Goal: Book appointment/travel/reservation

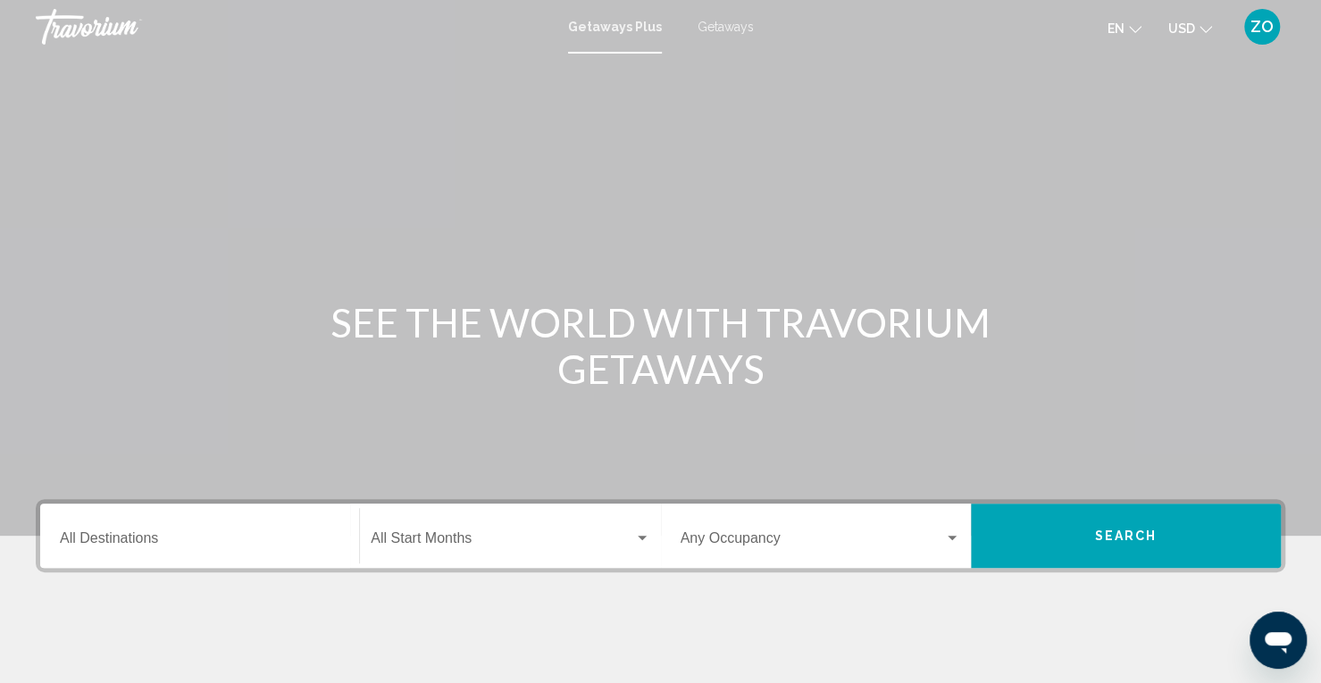
click at [216, 530] on div "Destination All Destinations" at bounding box center [199, 536] width 279 height 56
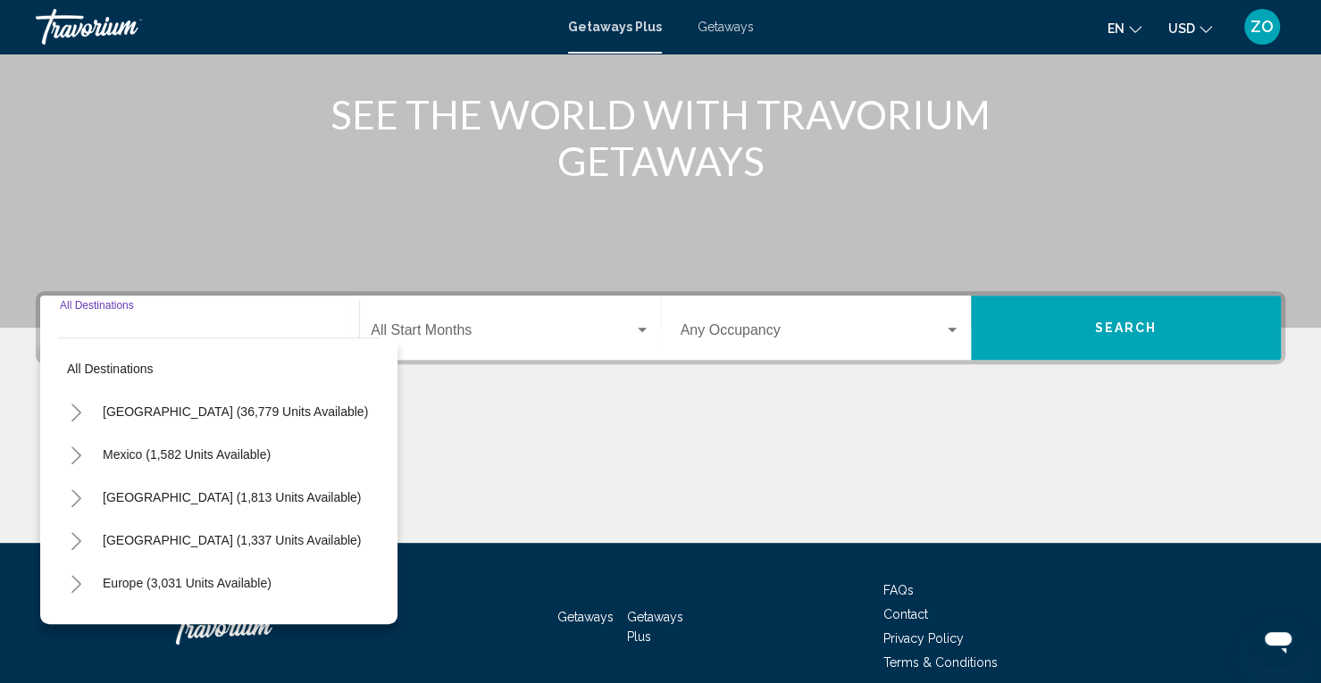
scroll to position [286, 0]
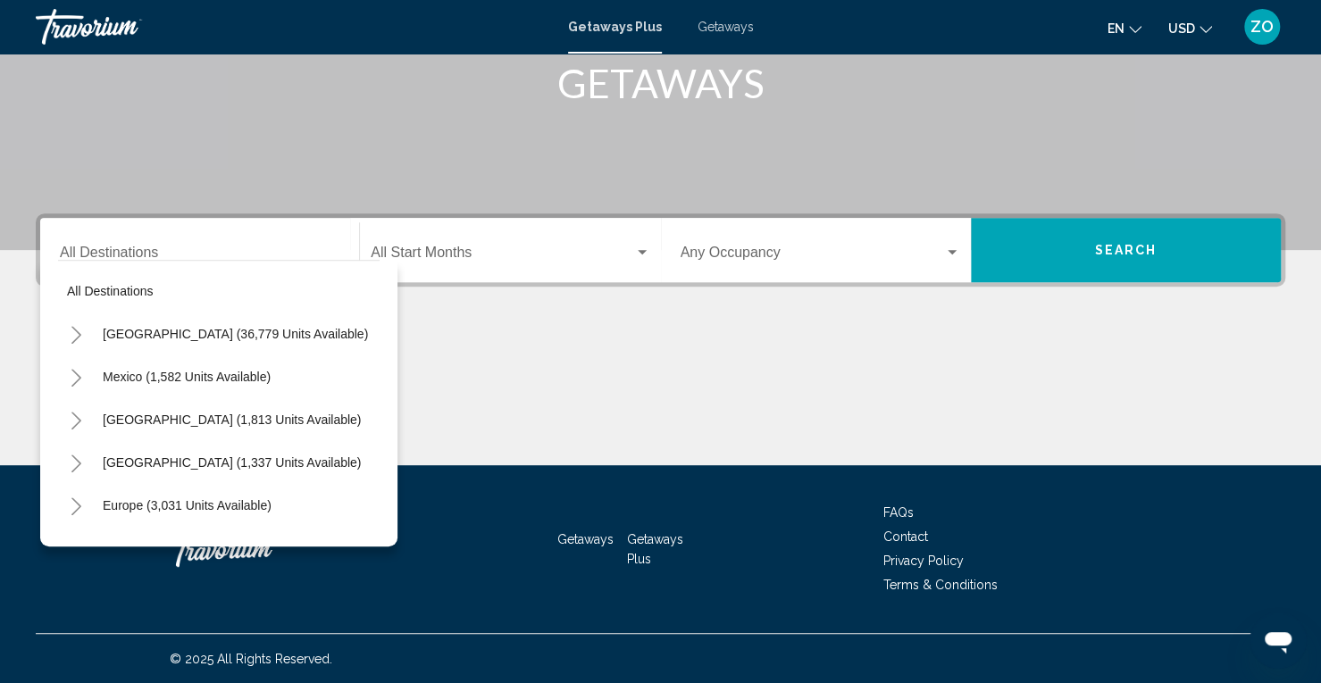
click at [213, 246] on div "Destination All Destinations" at bounding box center [199, 250] width 279 height 56
click at [170, 505] on span "Europe (3,031 units available)" at bounding box center [187, 505] width 169 height 14
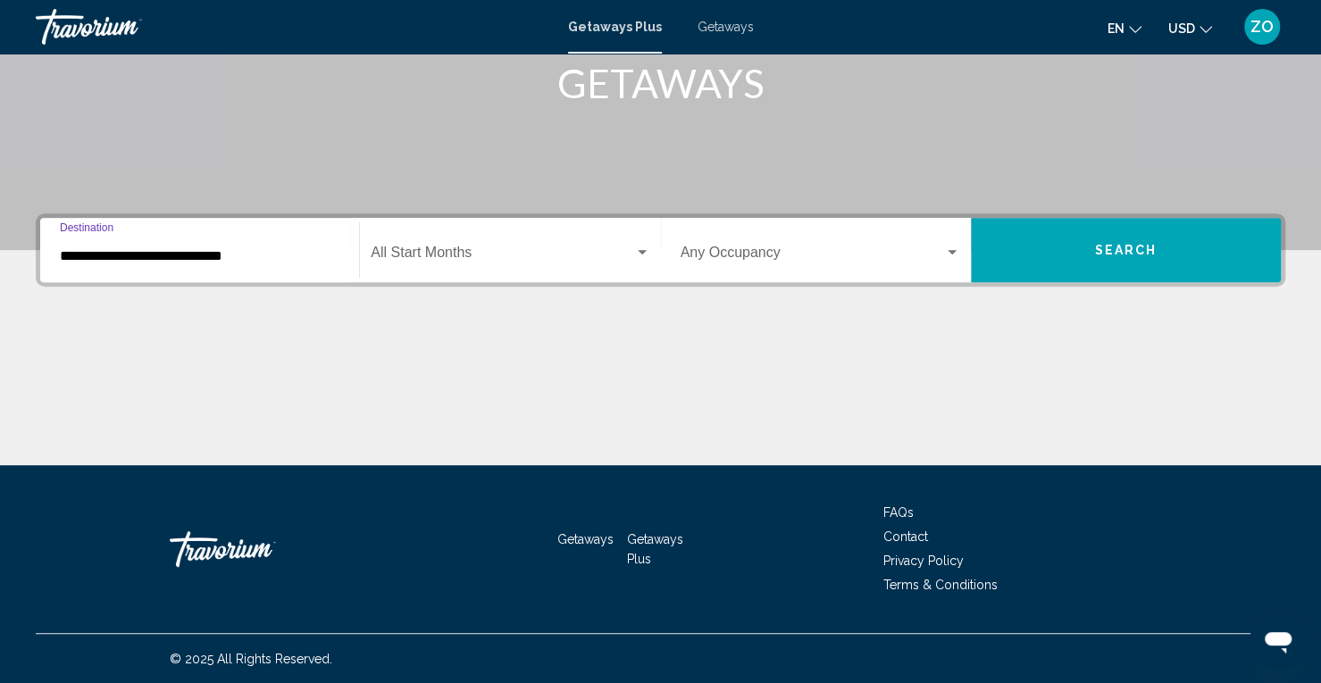
click at [262, 248] on input "**********" at bounding box center [199, 256] width 279 height 16
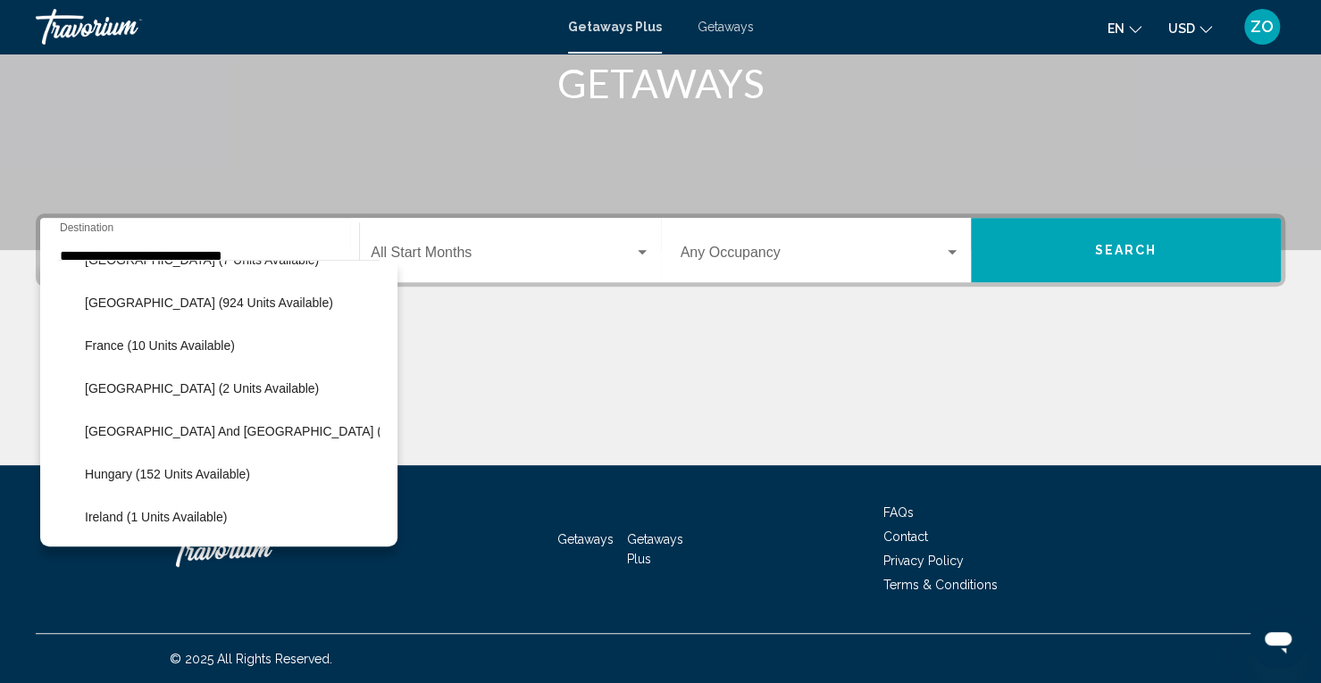
scroll to position [413, 0]
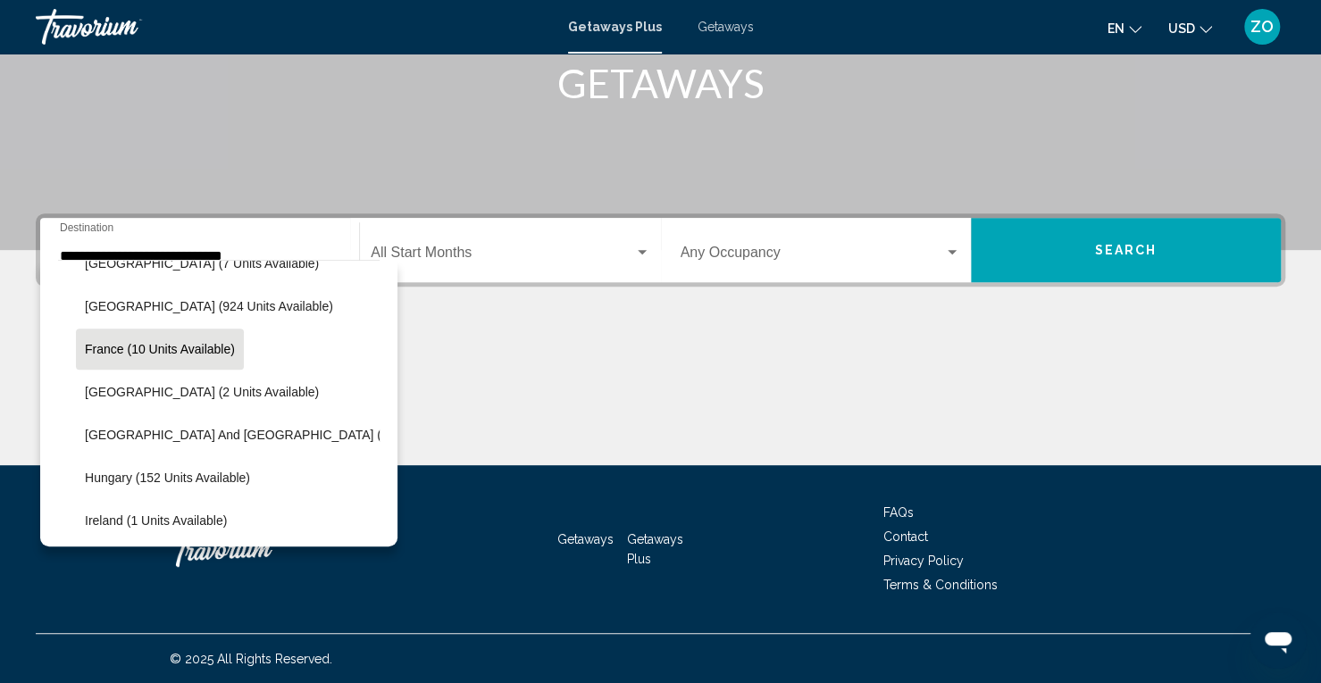
click at [205, 346] on span "France (10 units available)" at bounding box center [160, 349] width 150 height 14
type input "**********"
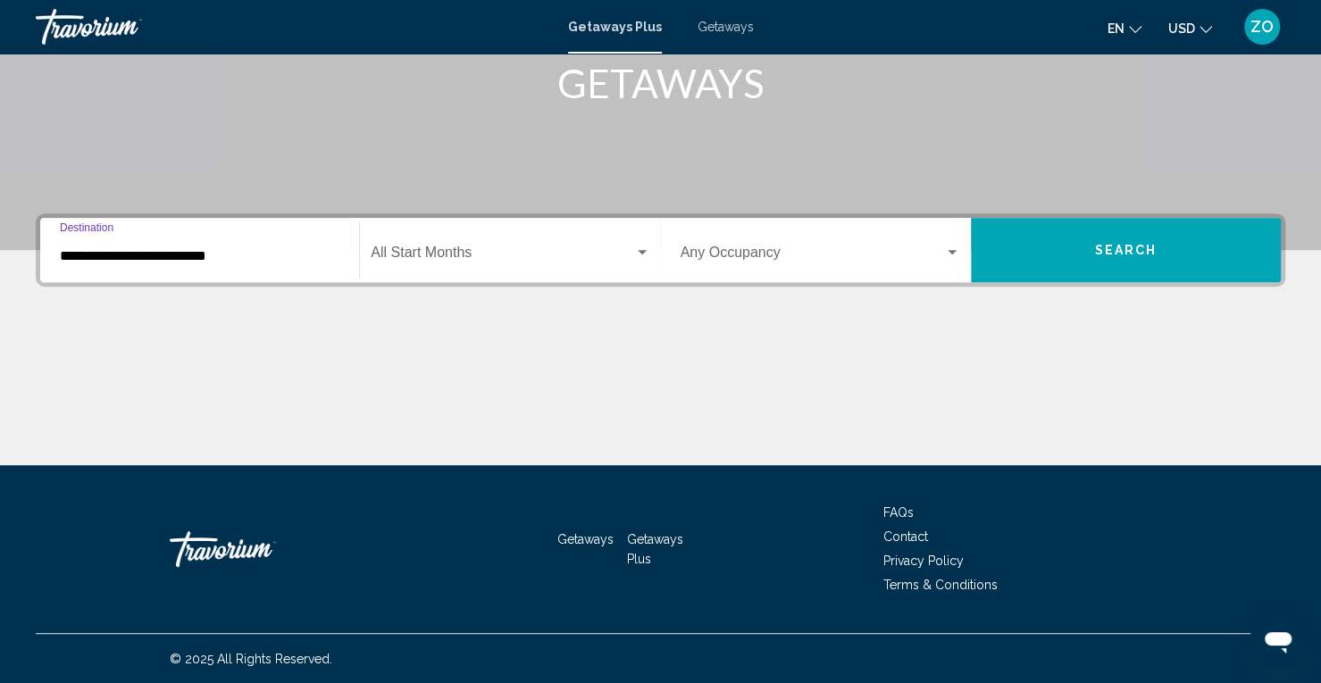
click at [450, 265] on div "Start Month All Start Months" at bounding box center [510, 250] width 279 height 56
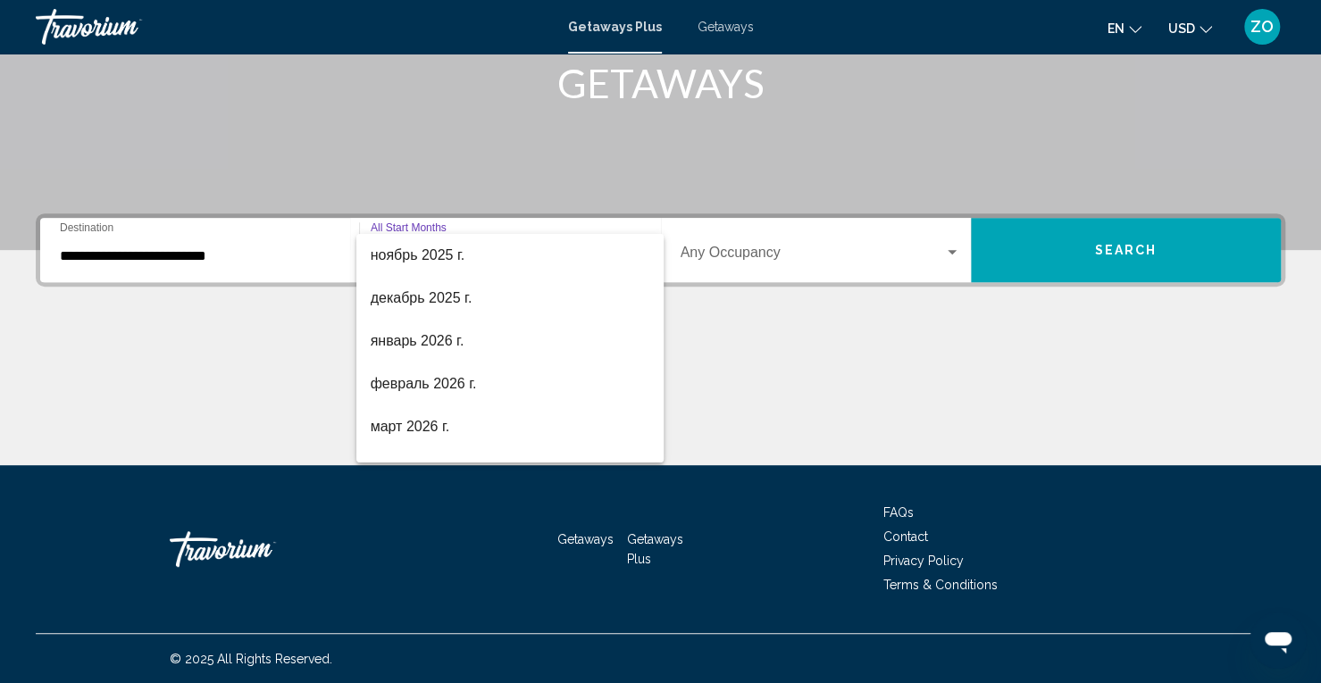
scroll to position [154, 0]
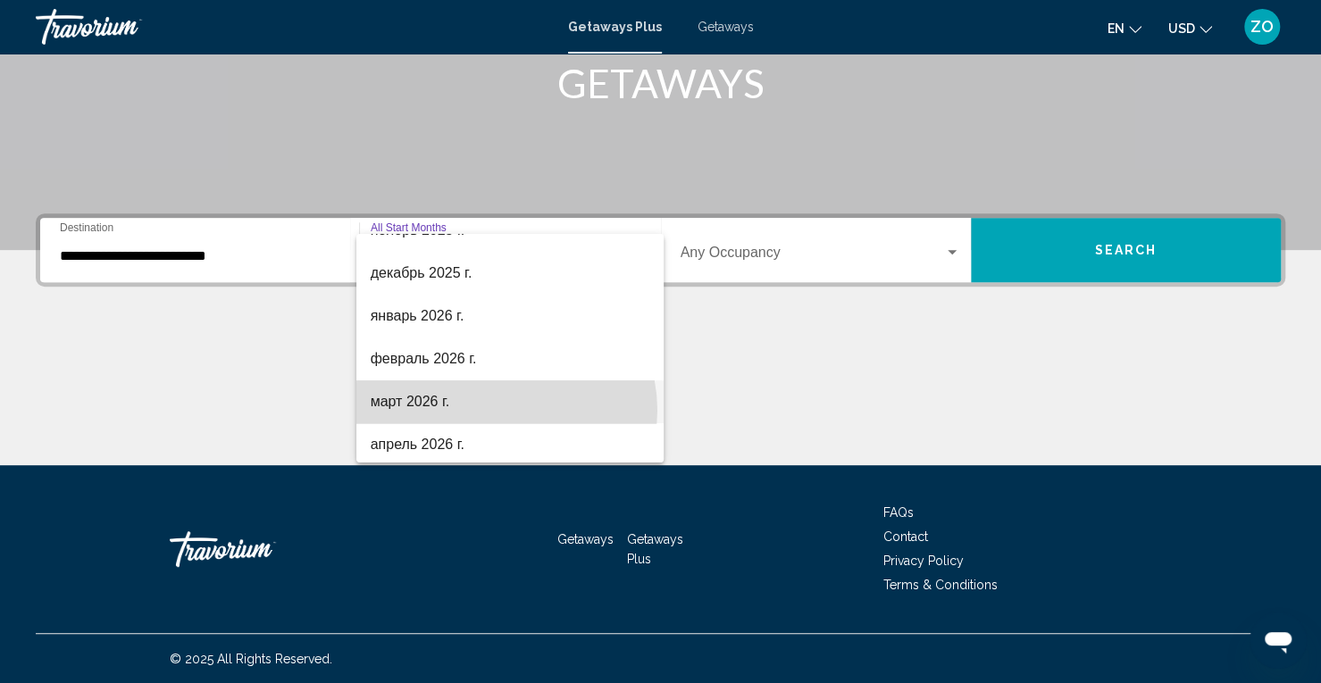
click at [505, 410] on span "март 2026 г." at bounding box center [510, 401] width 279 height 43
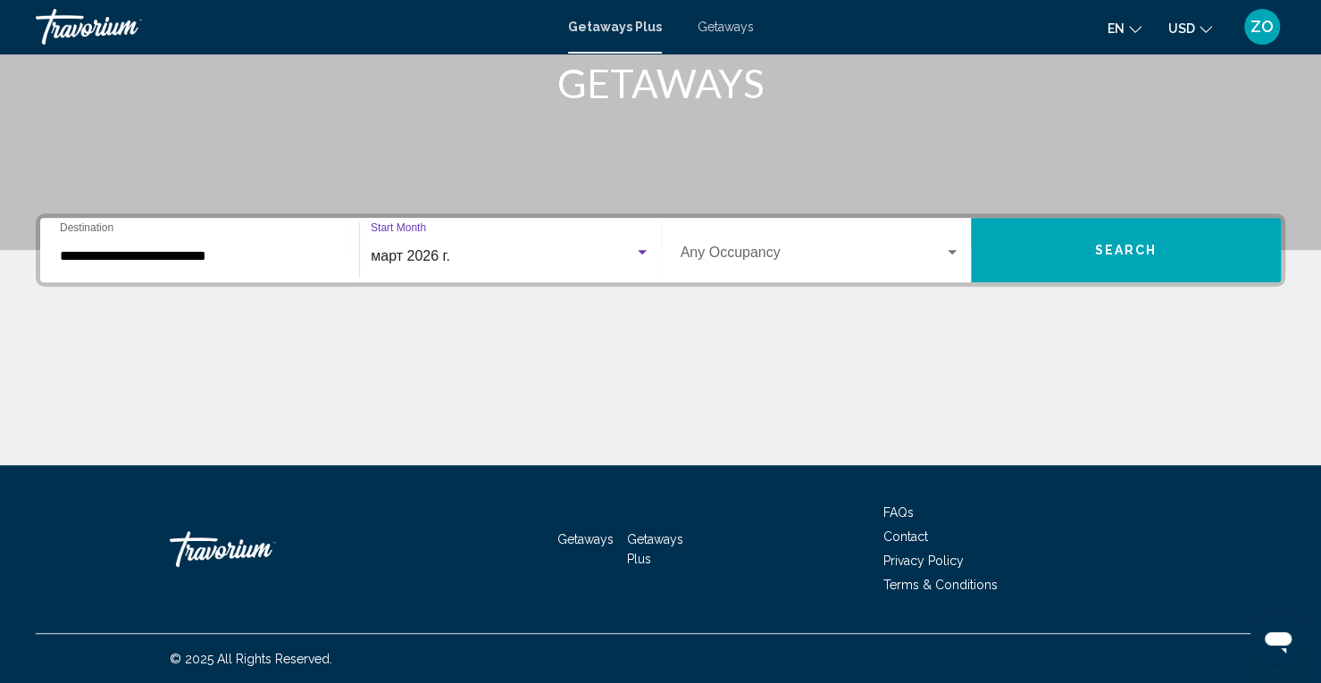
click at [739, 272] on div "Occupancy Any Occupancy" at bounding box center [819, 250] width 279 height 56
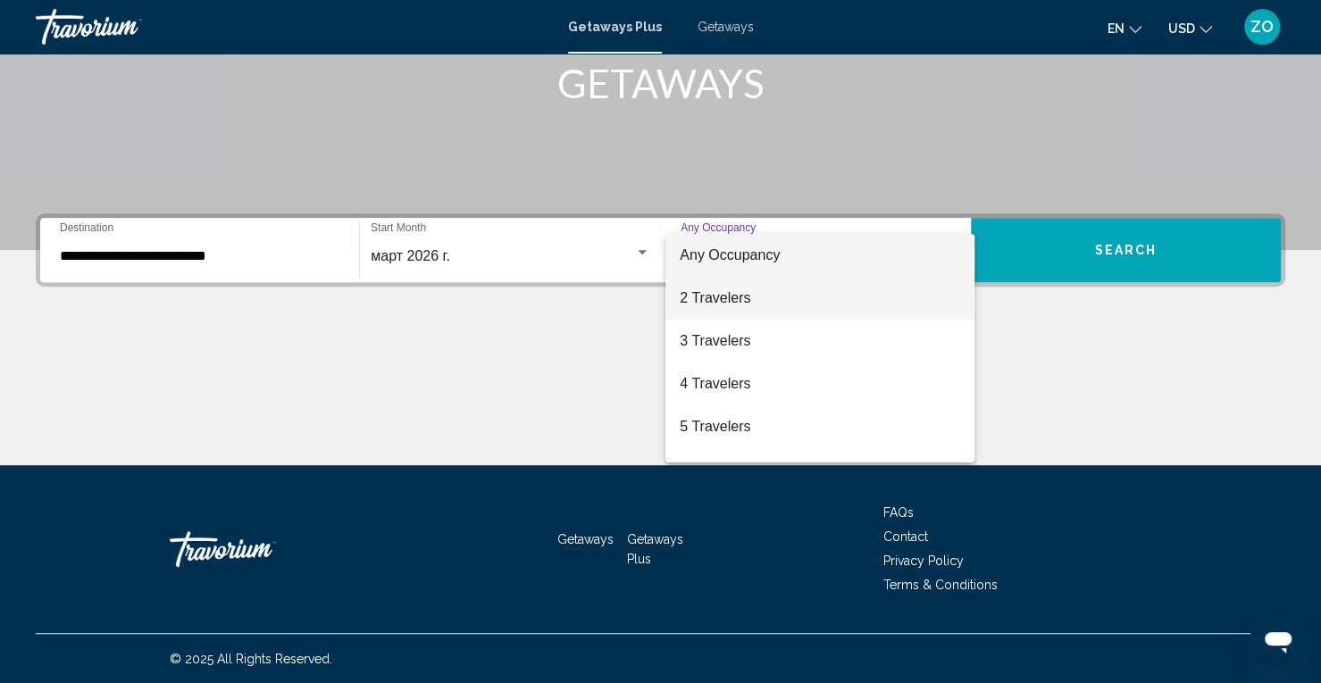
click at [747, 303] on span "2 Travelers" at bounding box center [819, 298] width 279 height 43
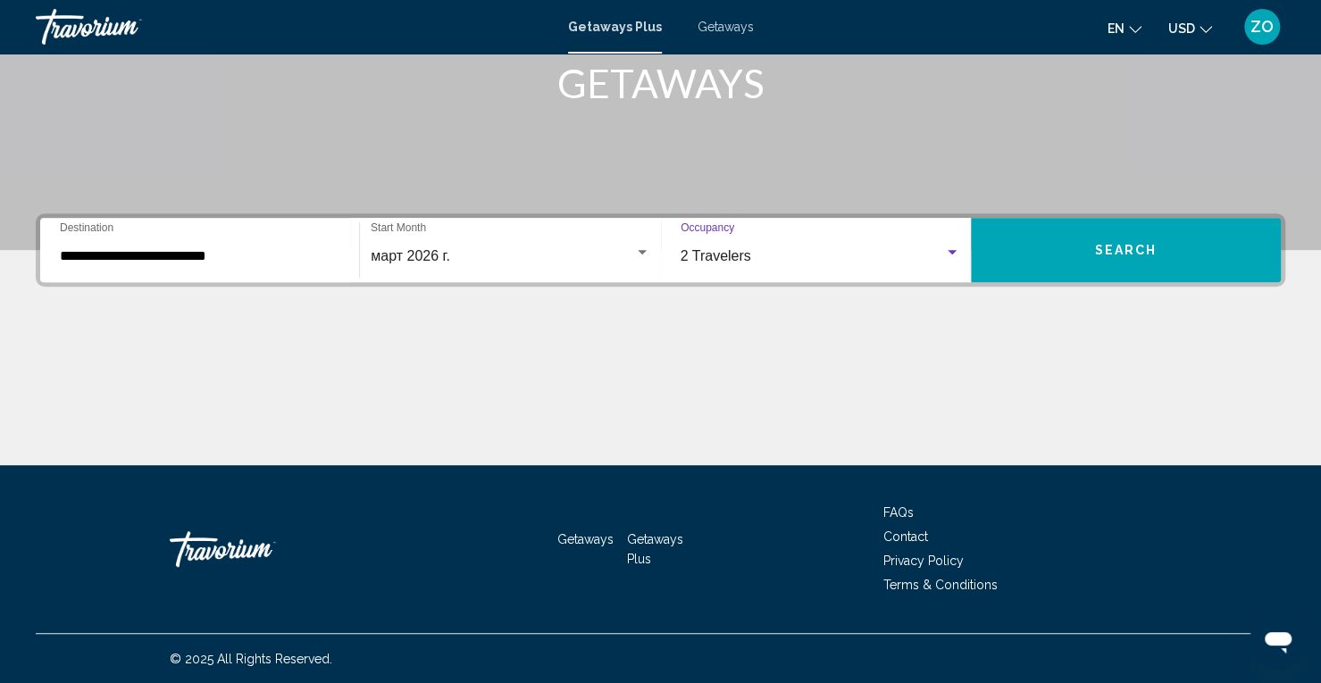
click at [1071, 266] on button "Search" at bounding box center [1126, 250] width 310 height 64
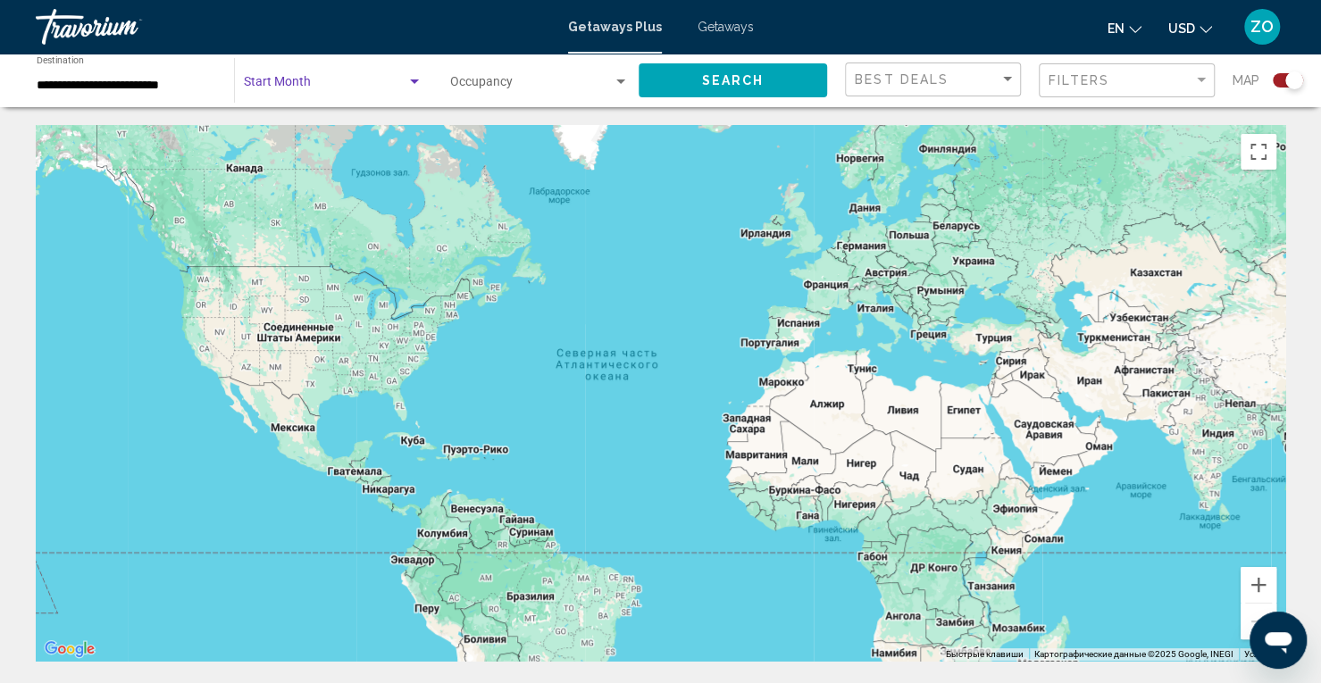
click at [362, 85] on span "Search widget" at bounding box center [325, 86] width 163 height 14
click at [571, 85] on div at bounding box center [660, 341] width 1321 height 683
click at [734, 33] on span "Getaways" at bounding box center [725, 27] width 56 height 14
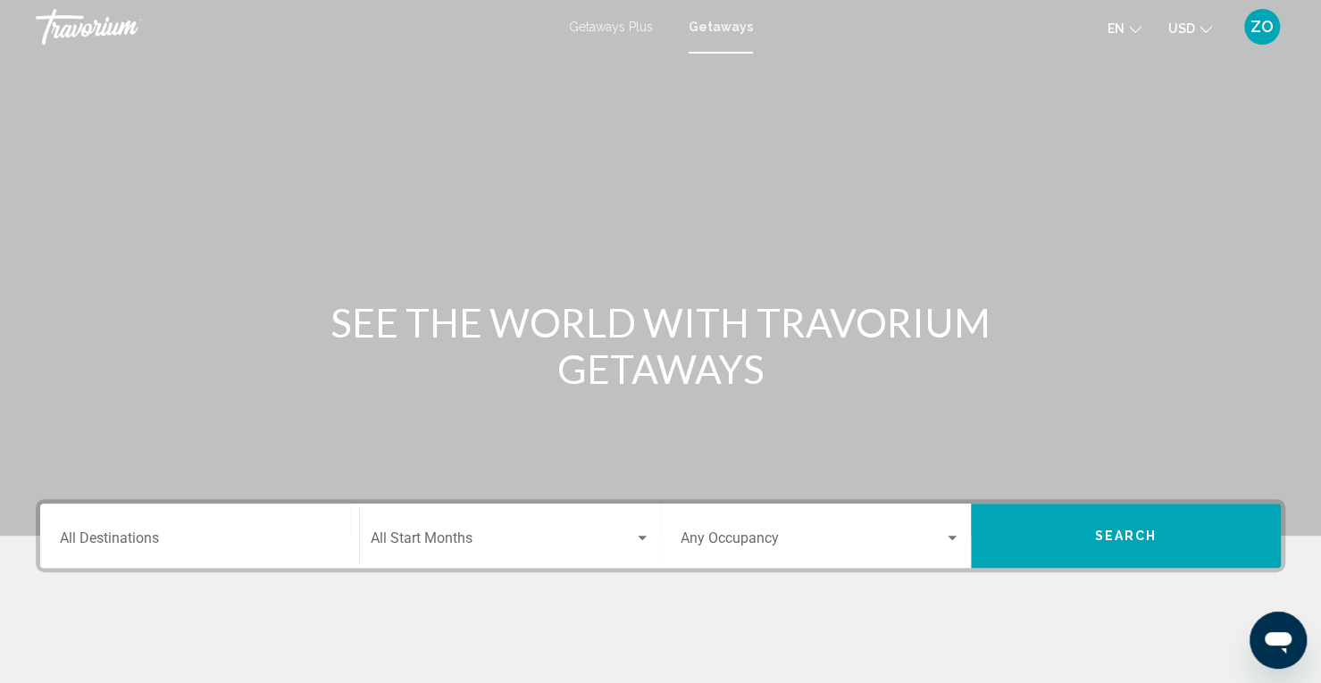
click at [203, 520] on div "Destination All Destinations" at bounding box center [199, 536] width 279 height 56
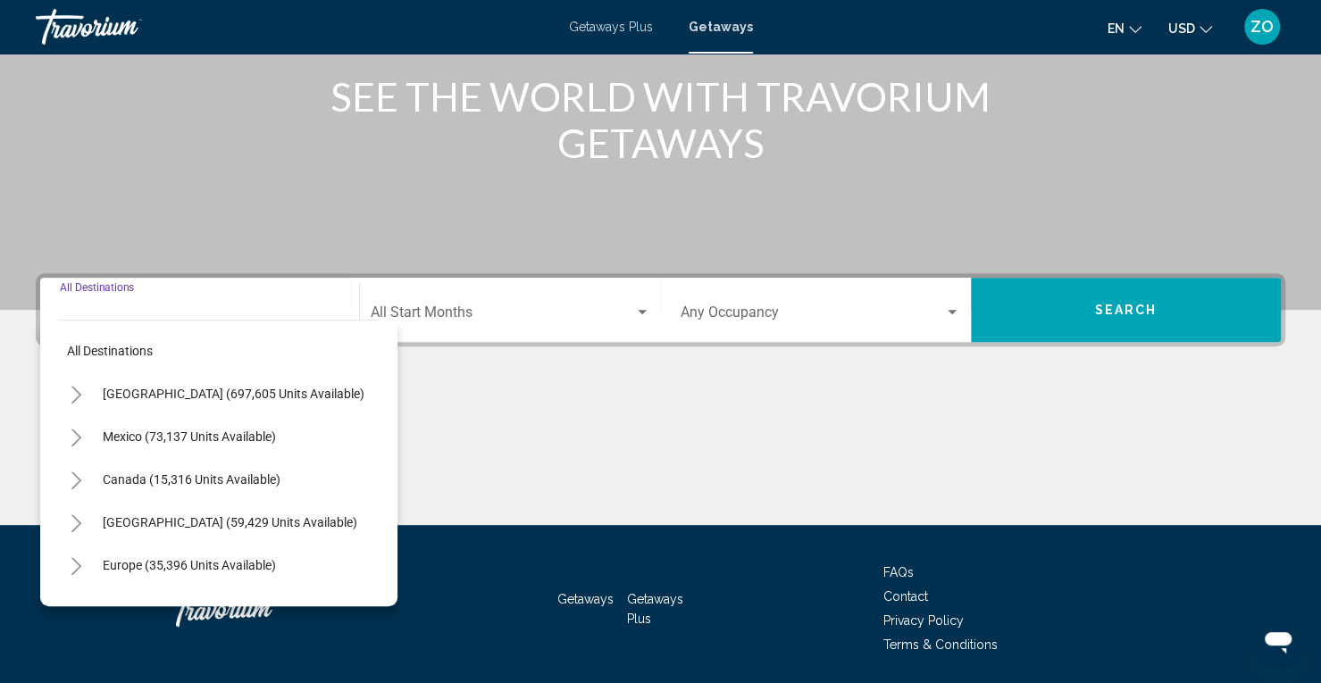
scroll to position [286, 0]
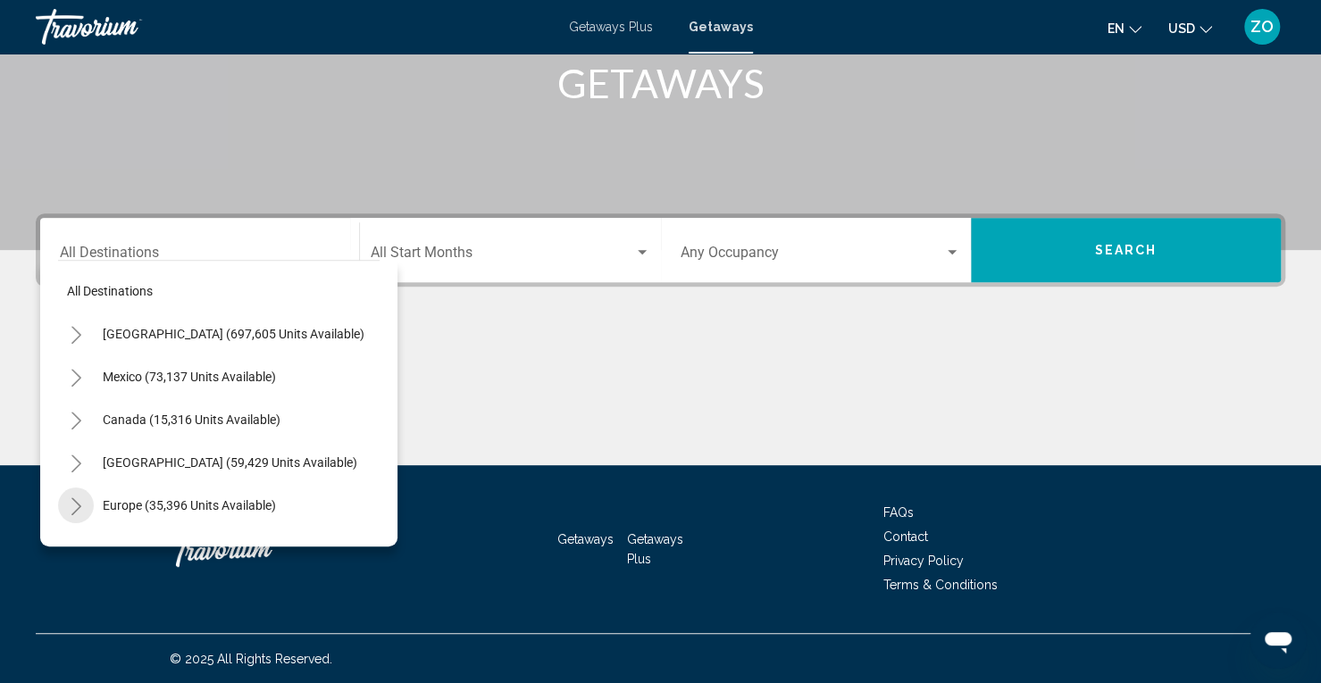
click at [70, 503] on icon "Toggle Europe (35,396 units available)" at bounding box center [76, 506] width 13 height 18
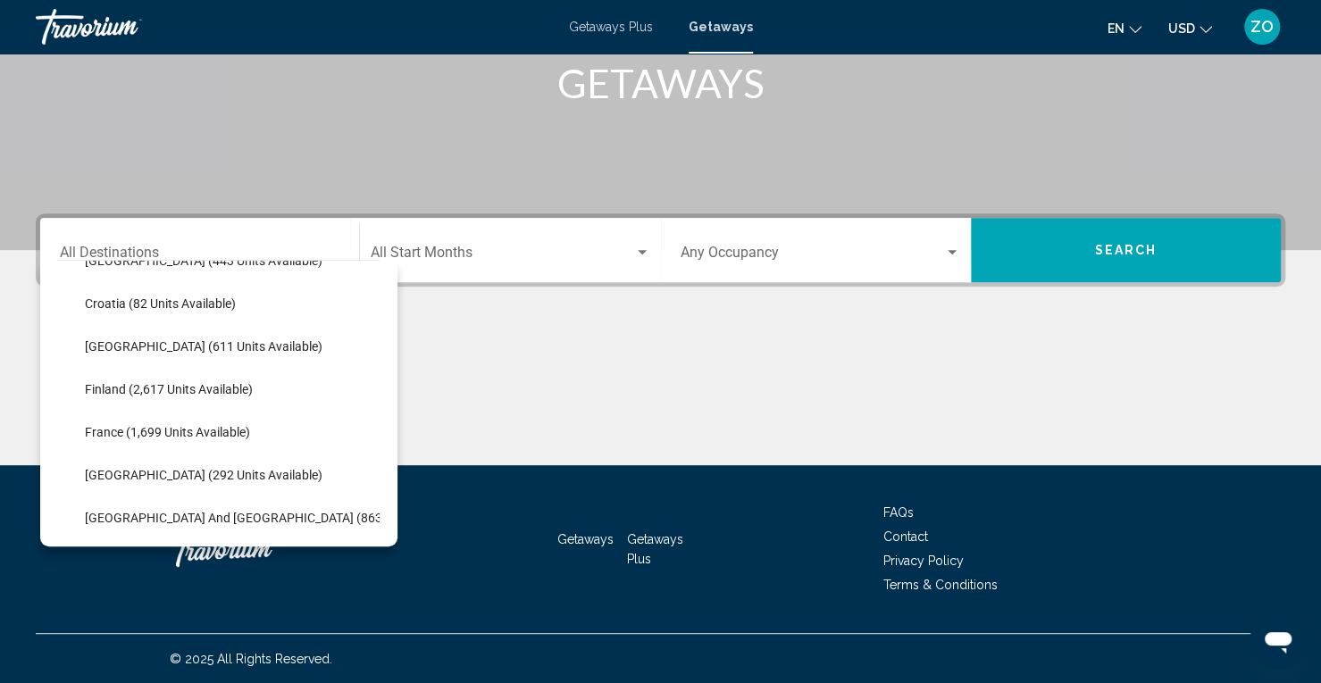
scroll to position [394, 0]
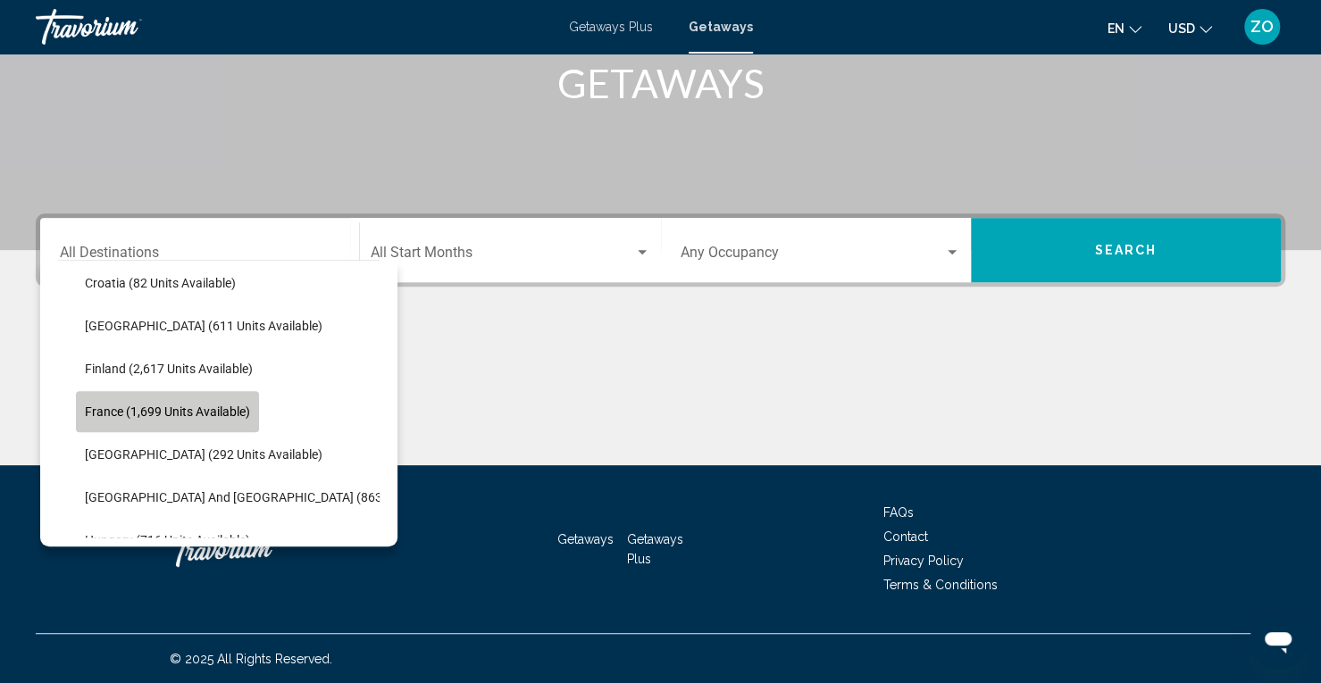
click at [144, 421] on button "France (1,699 units available)" at bounding box center [167, 411] width 183 height 41
type input "**********"
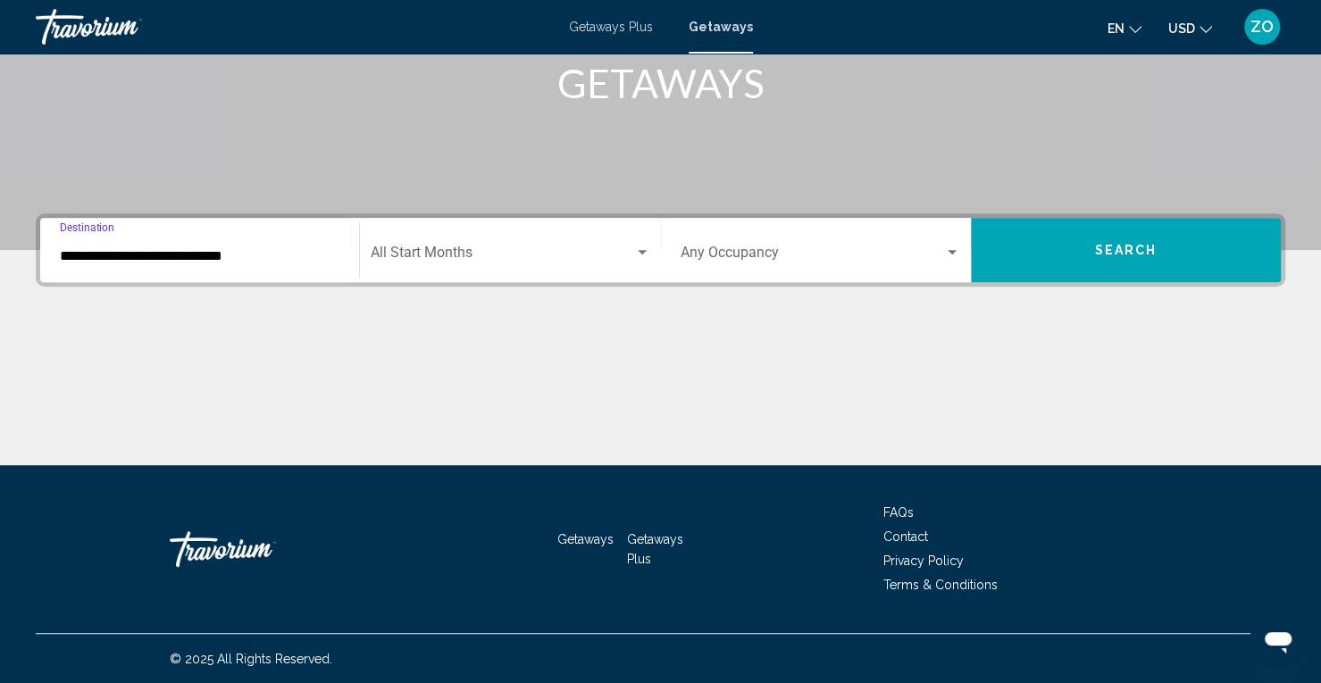
click at [436, 235] on div "Start Month All Start Months" at bounding box center [510, 250] width 279 height 56
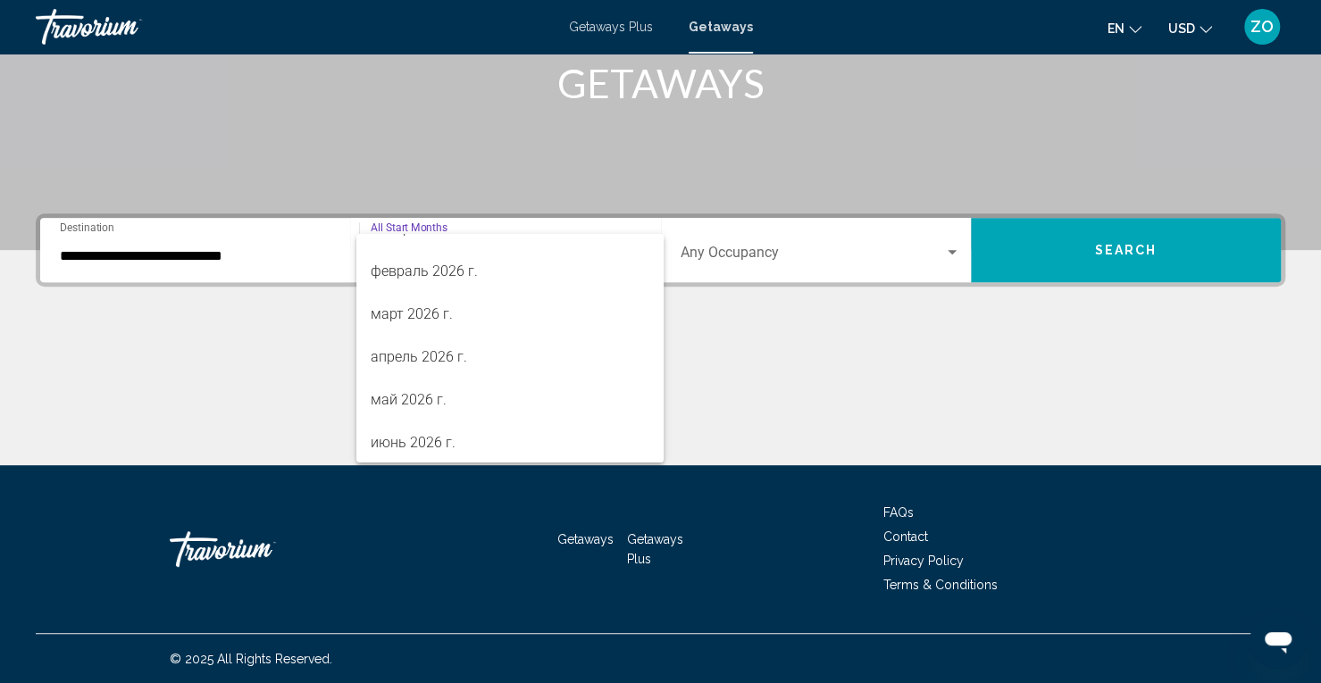
scroll to position [248, 0]
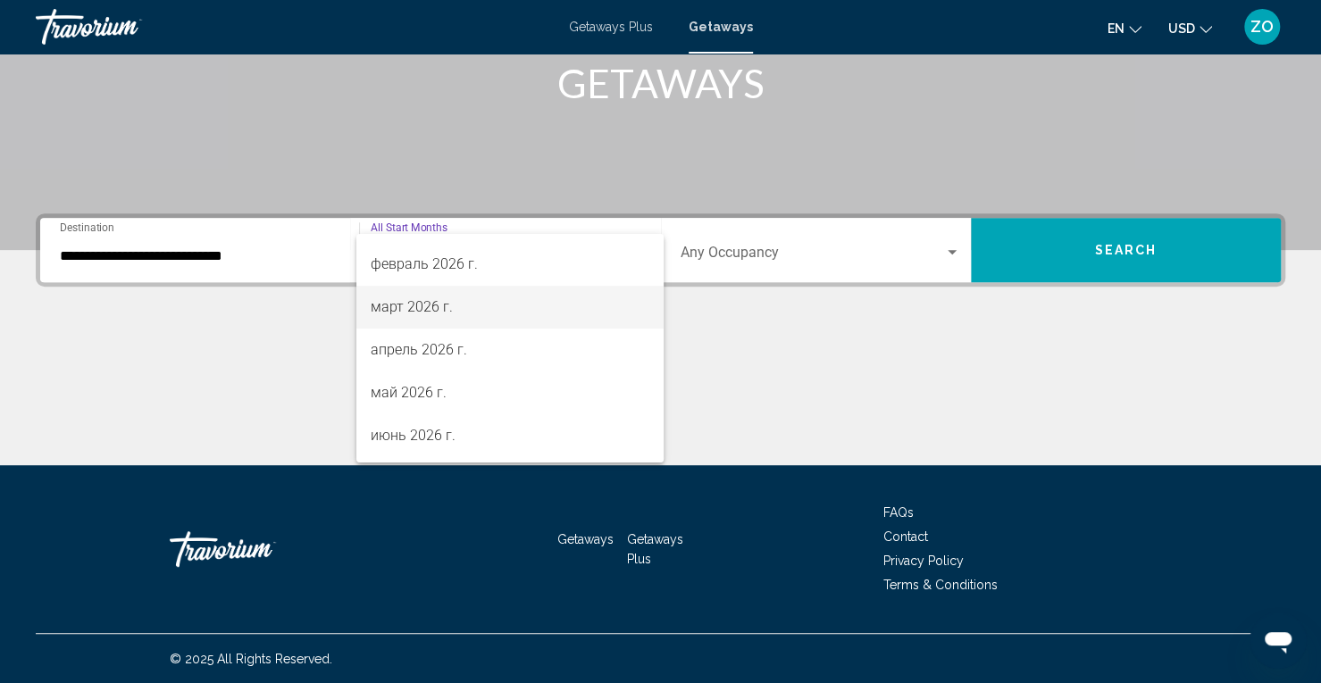
click at [495, 301] on span "март 2026 г." at bounding box center [510, 307] width 279 height 43
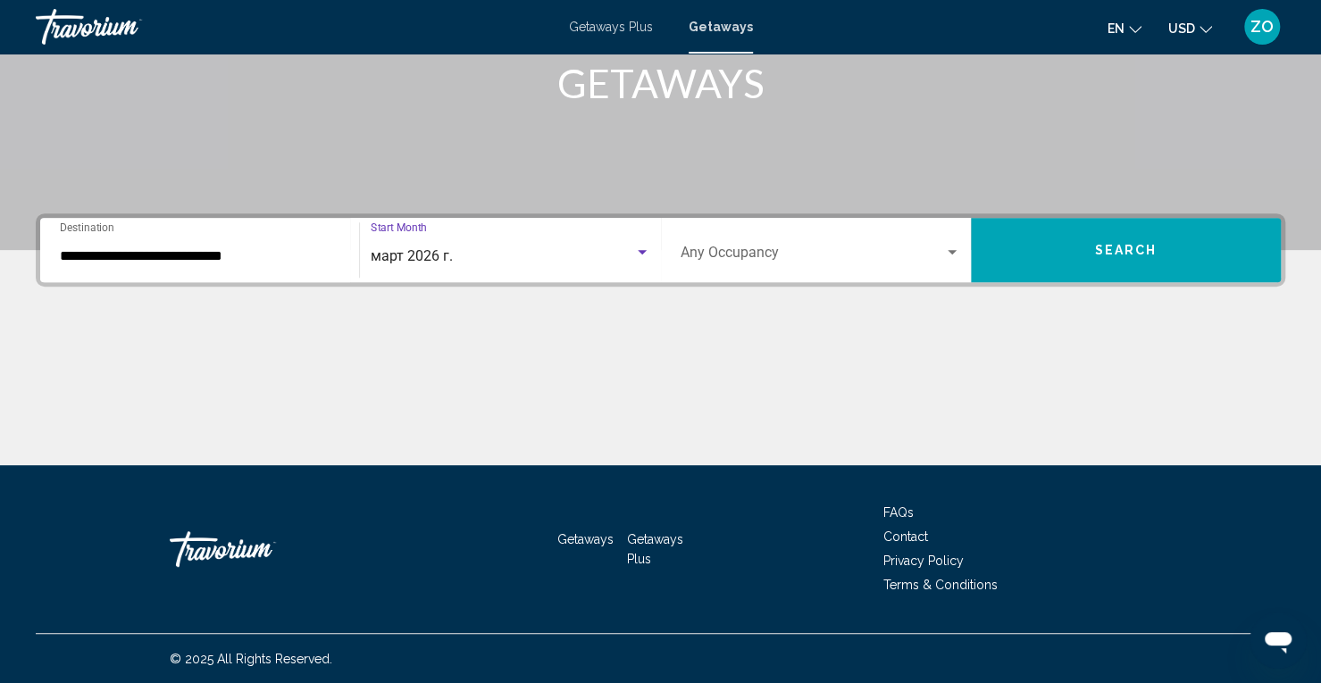
click at [793, 259] on span "Search widget" at bounding box center [811, 256] width 263 height 16
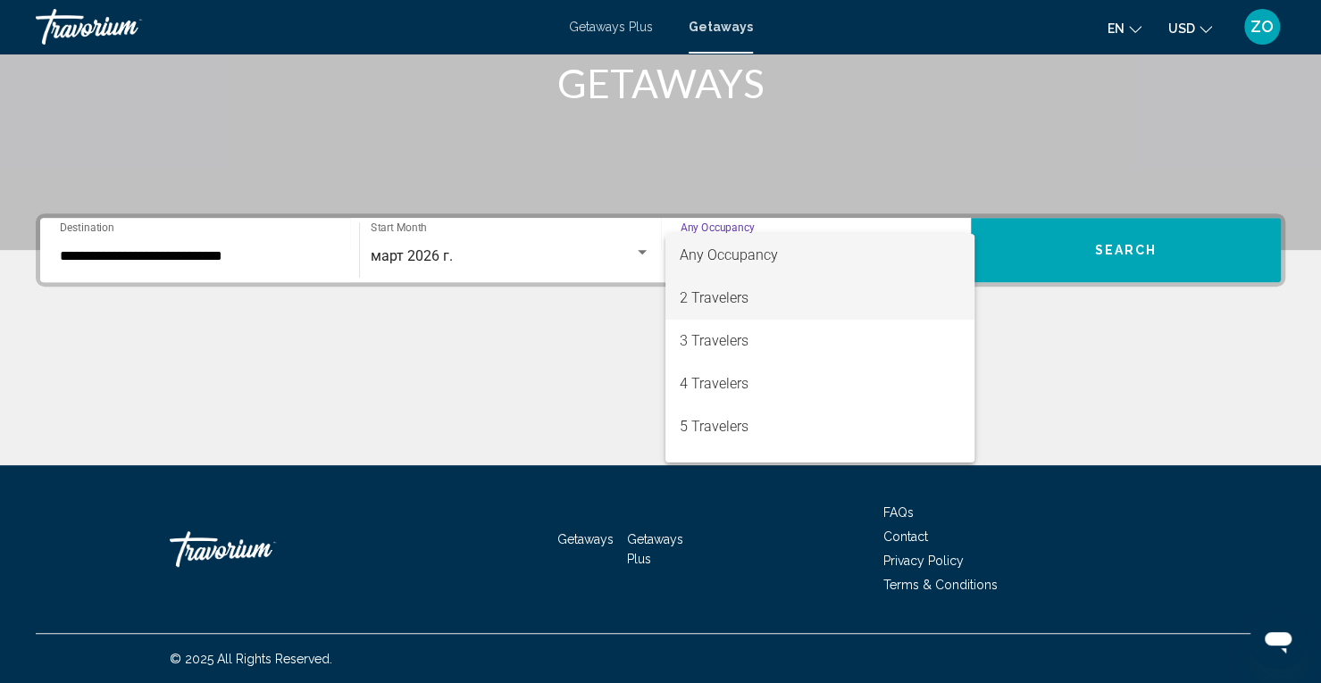
click at [773, 293] on span "2 Travelers" at bounding box center [819, 298] width 279 height 43
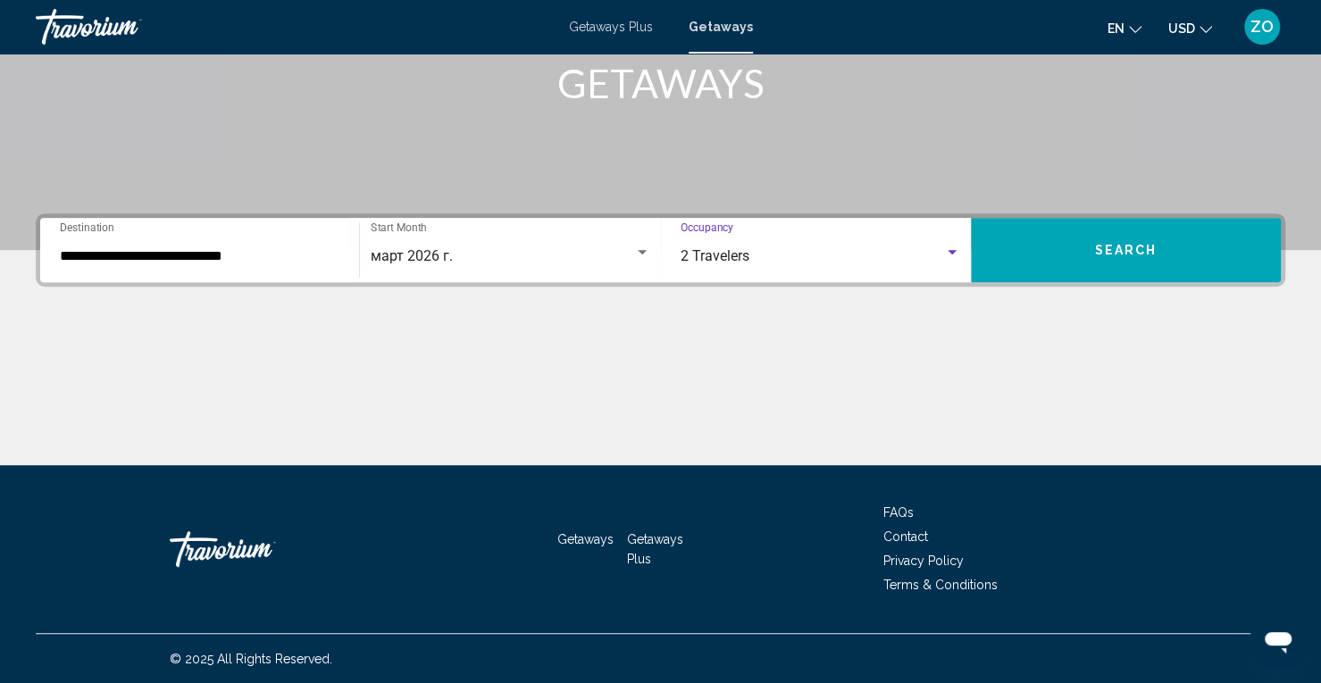
click at [1097, 269] on button "Search" at bounding box center [1126, 250] width 310 height 64
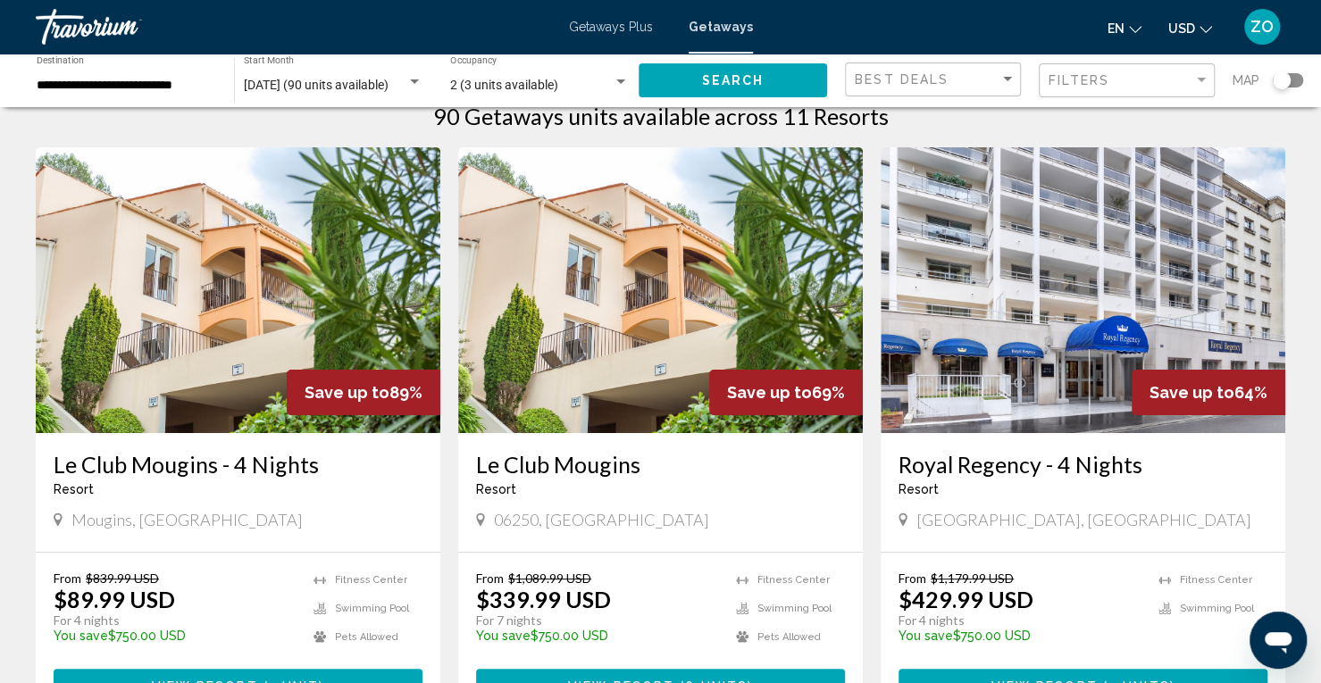
scroll to position [46, 0]
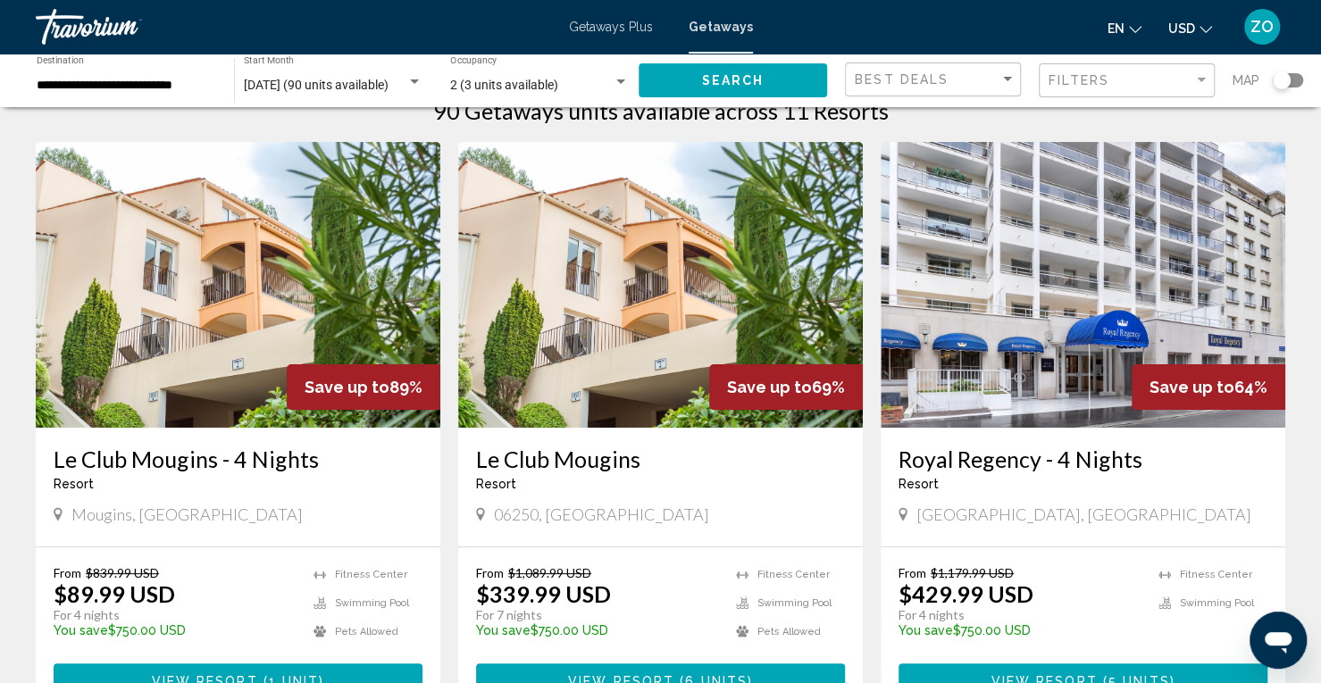
click at [1288, 78] on div "Search widget" at bounding box center [1281, 80] width 18 height 18
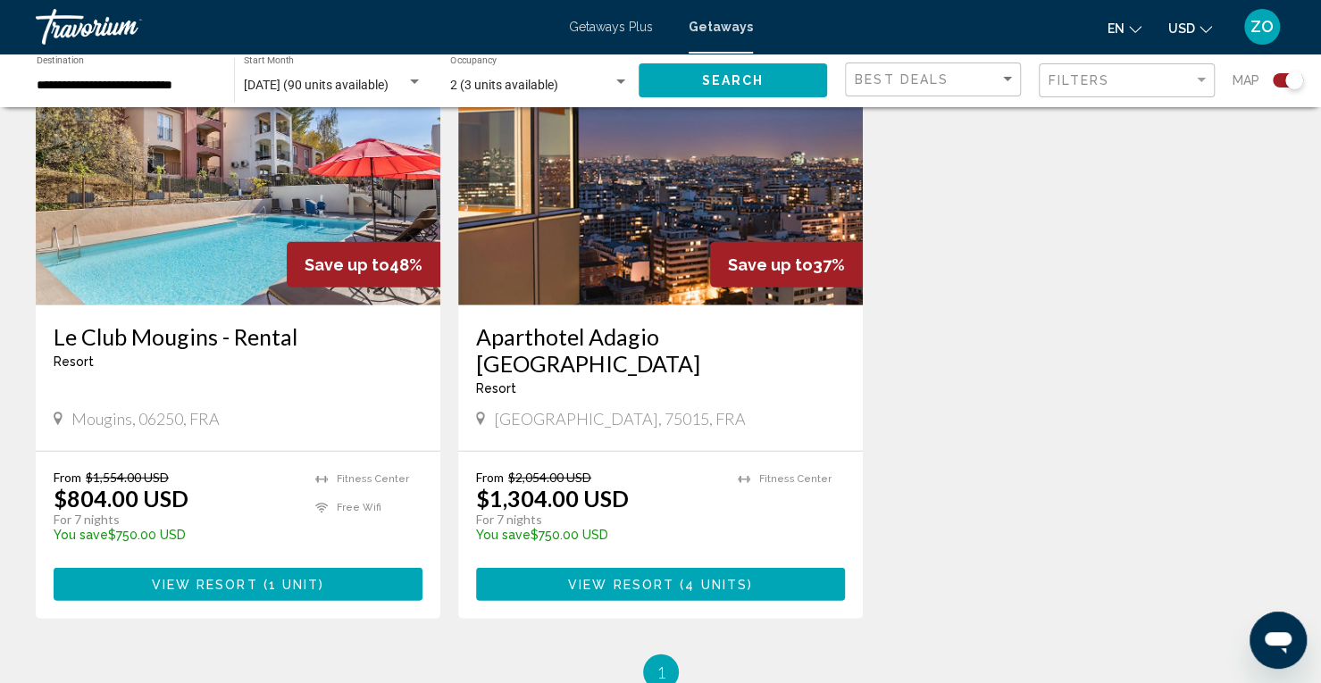
scroll to position [2603, 0]
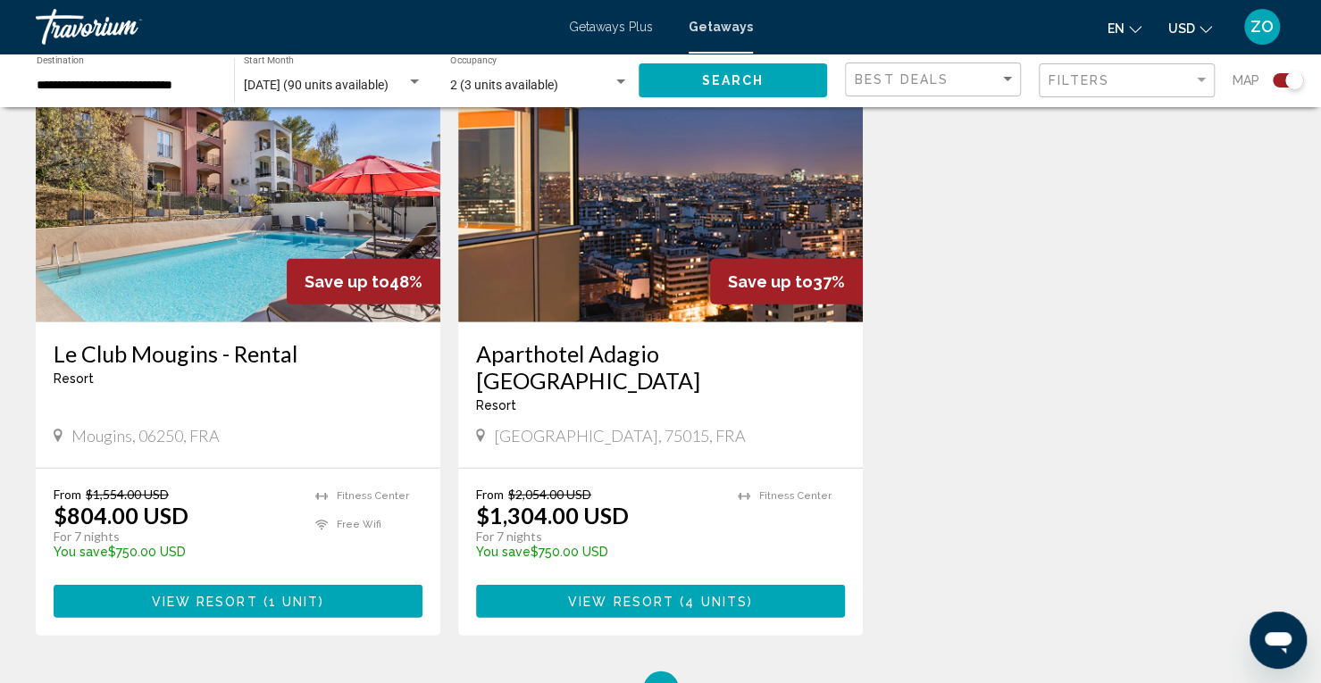
click at [672, 212] on img "Main content" at bounding box center [660, 180] width 405 height 286
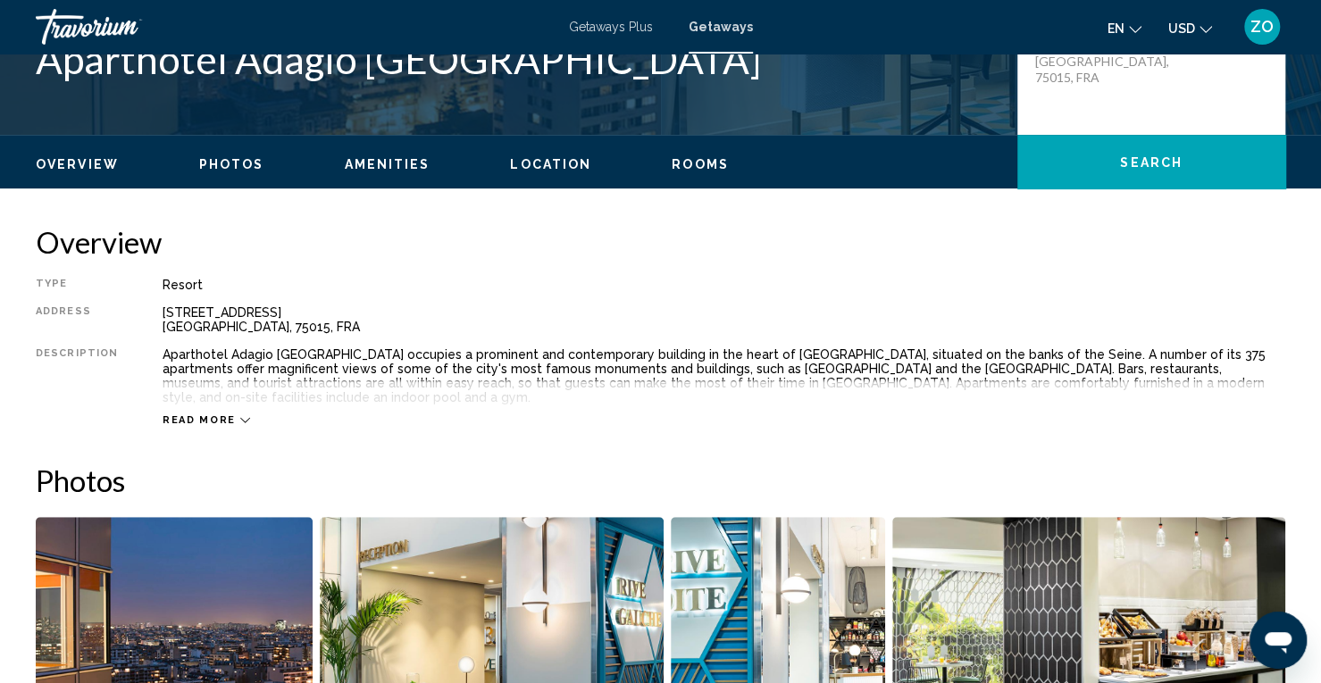
scroll to position [421, 0]
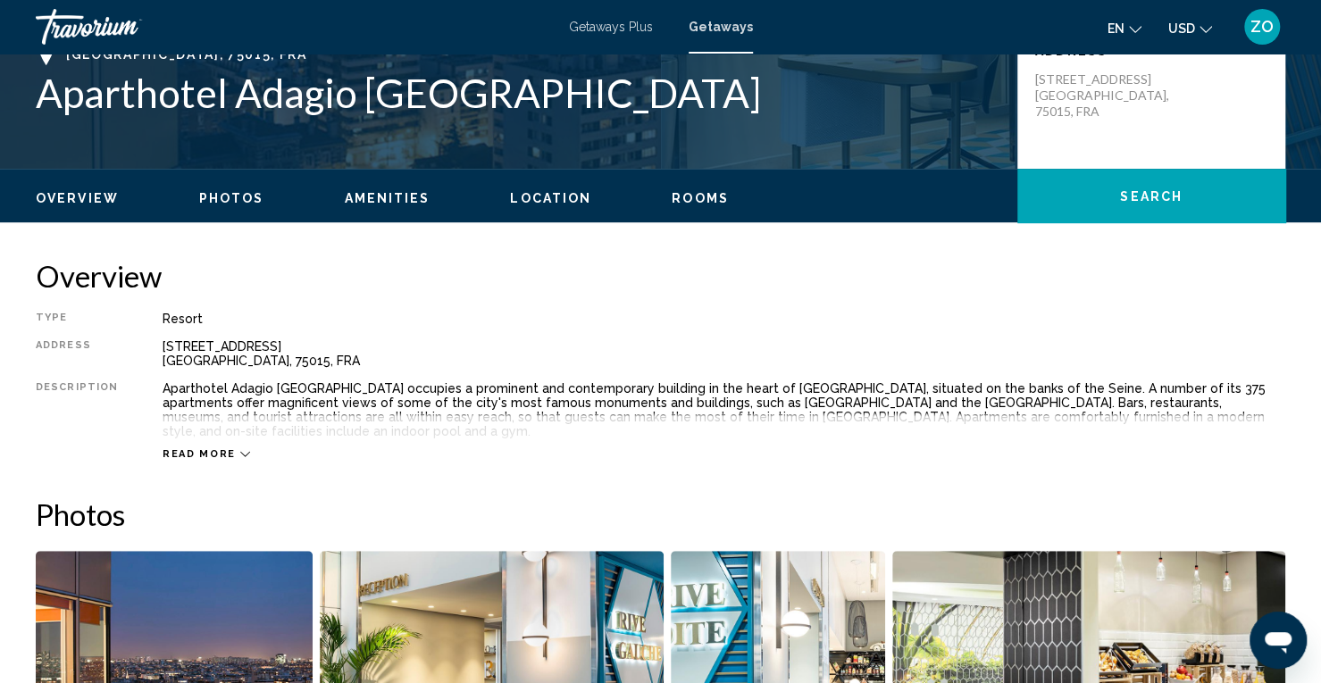
click at [700, 199] on span "Rooms" at bounding box center [700, 198] width 57 height 14
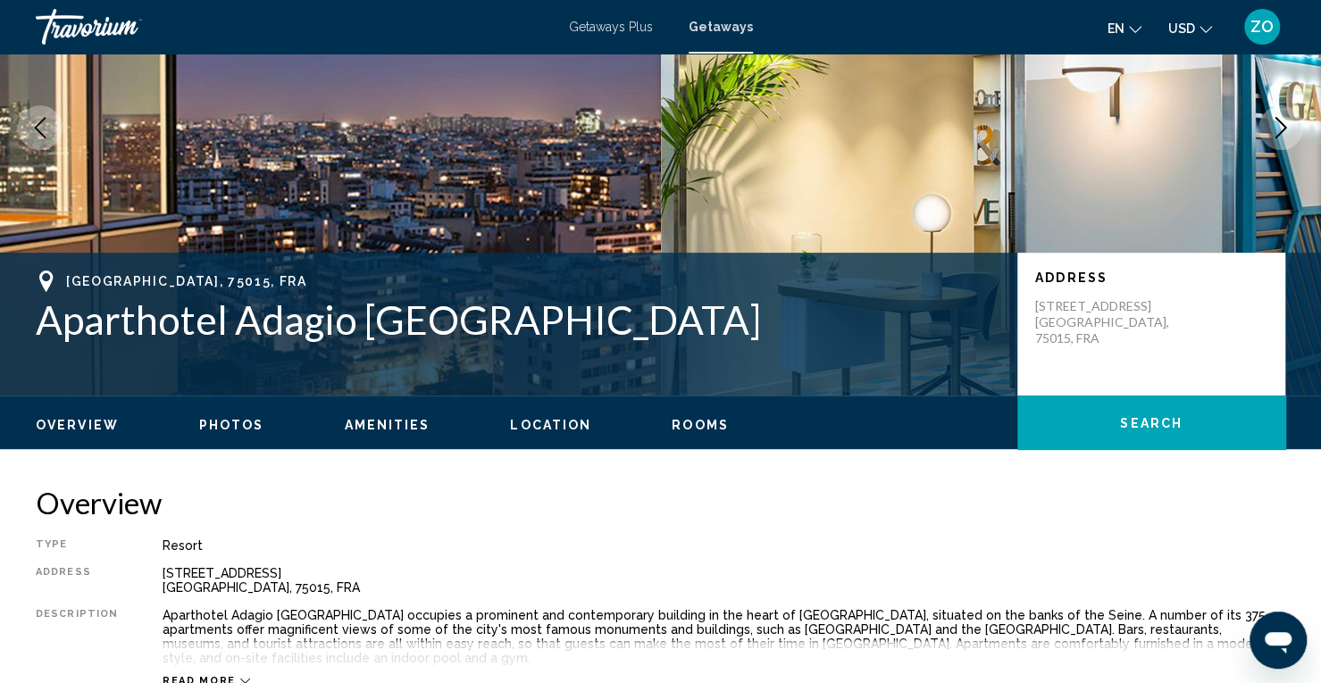
scroll to position [168, 0]
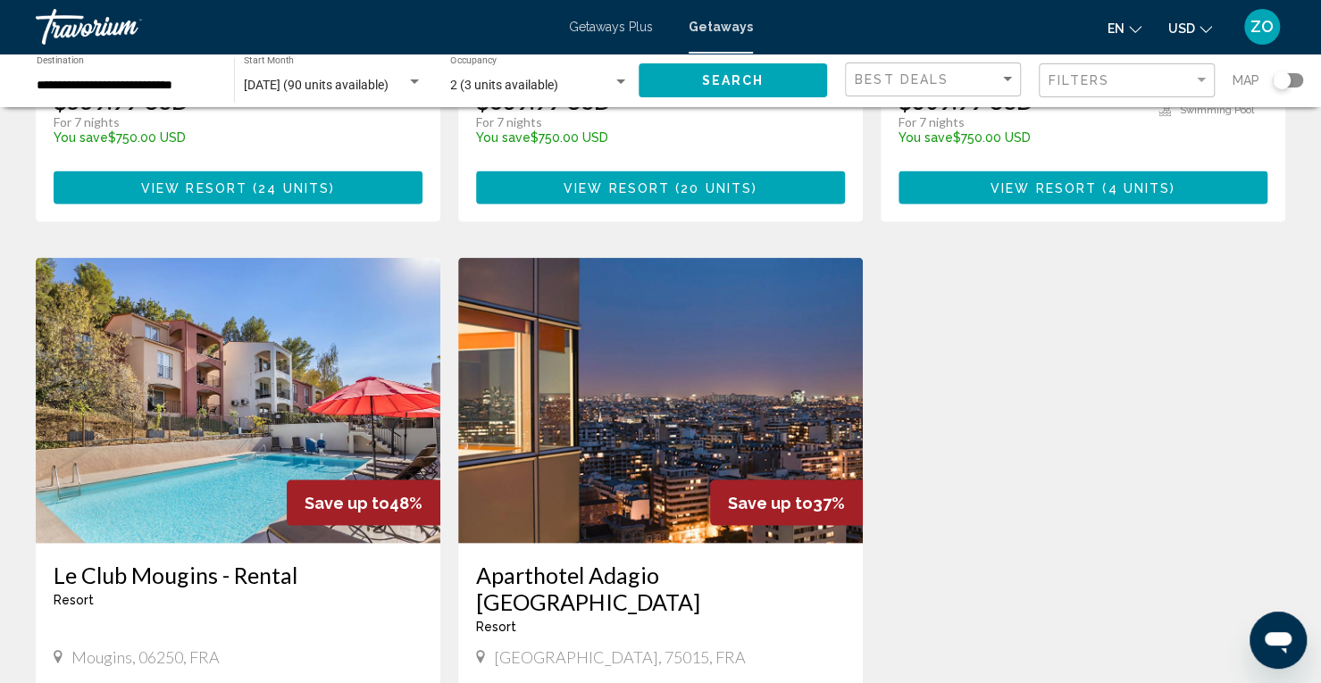
scroll to position [1861, 0]
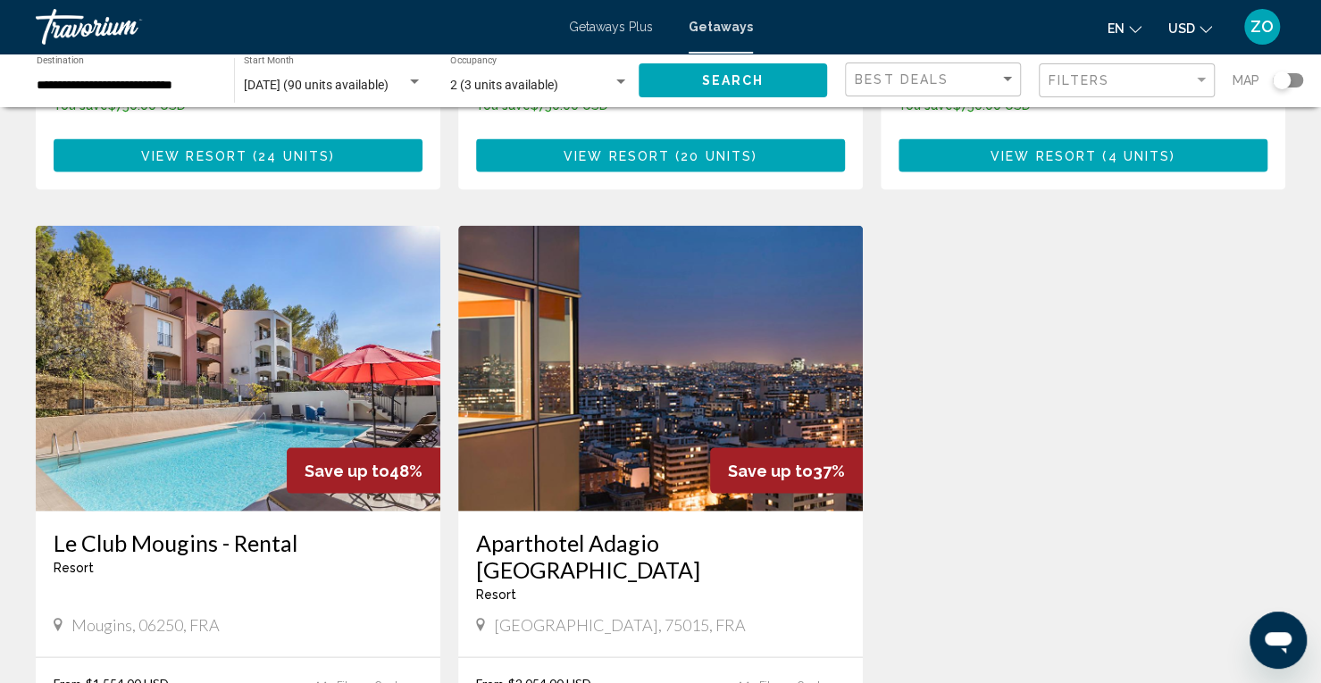
click at [563, 529] on h3 "Aparthotel Adagio [GEOGRAPHIC_DATA]" at bounding box center [660, 556] width 369 height 54
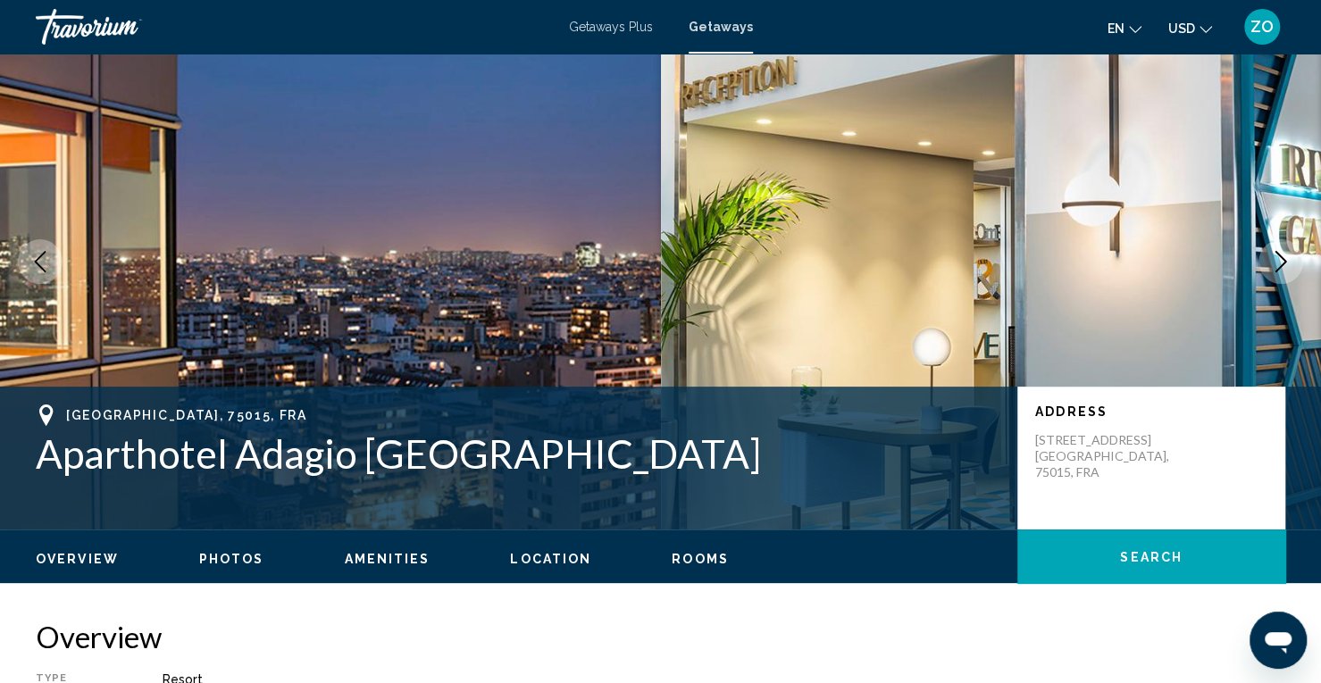
scroll to position [56, 0]
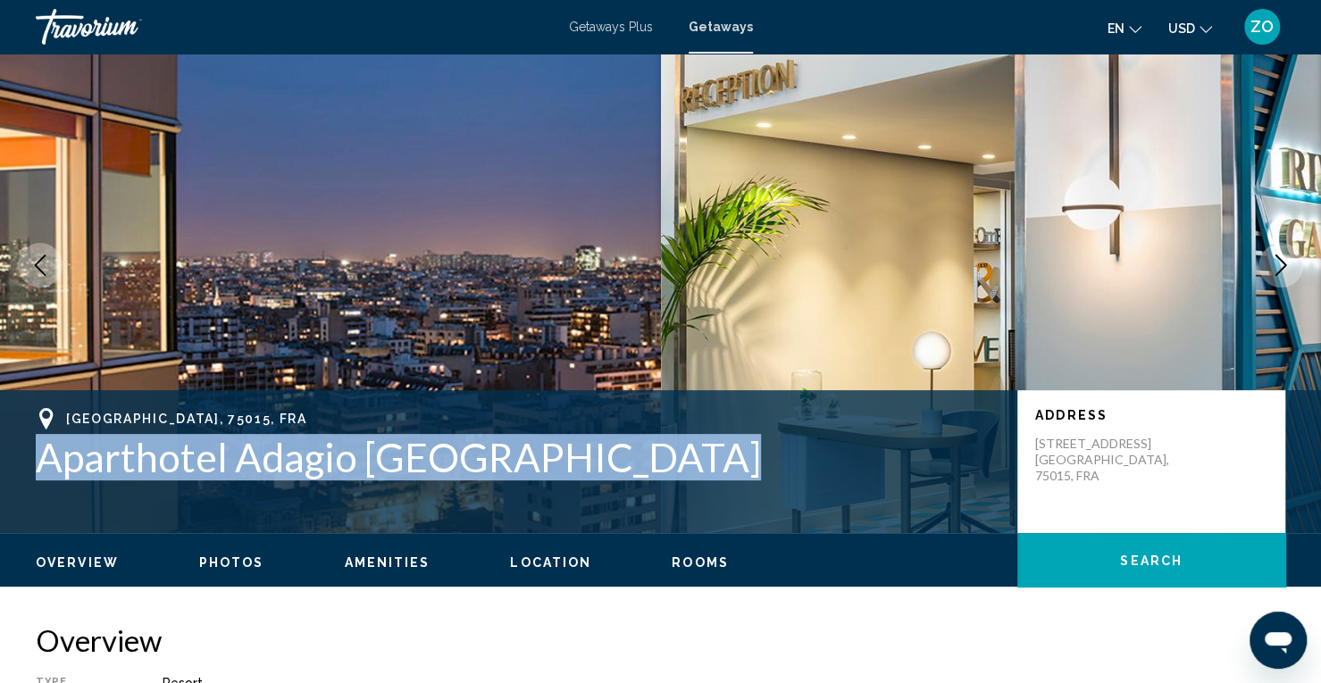
drag, startPoint x: 32, startPoint y: 458, endPoint x: 691, endPoint y: 447, distance: 659.1
click at [691, 447] on div "[GEOGRAPHIC_DATA], FRA [GEOGRAPHIC_DATA] Address [STREET_ADDRESS]" at bounding box center [660, 461] width 1321 height 107
copy h1 "Aparthotel Adagio [GEOGRAPHIC_DATA]"
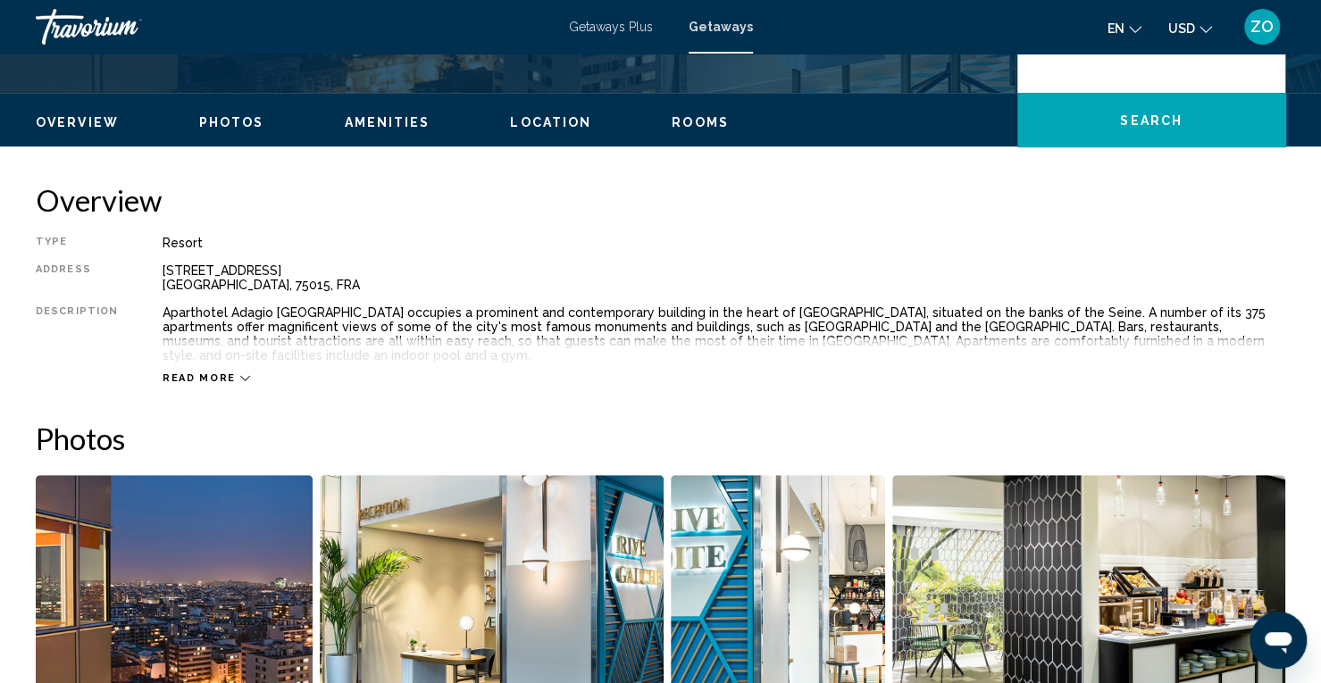
scroll to position [500, 0]
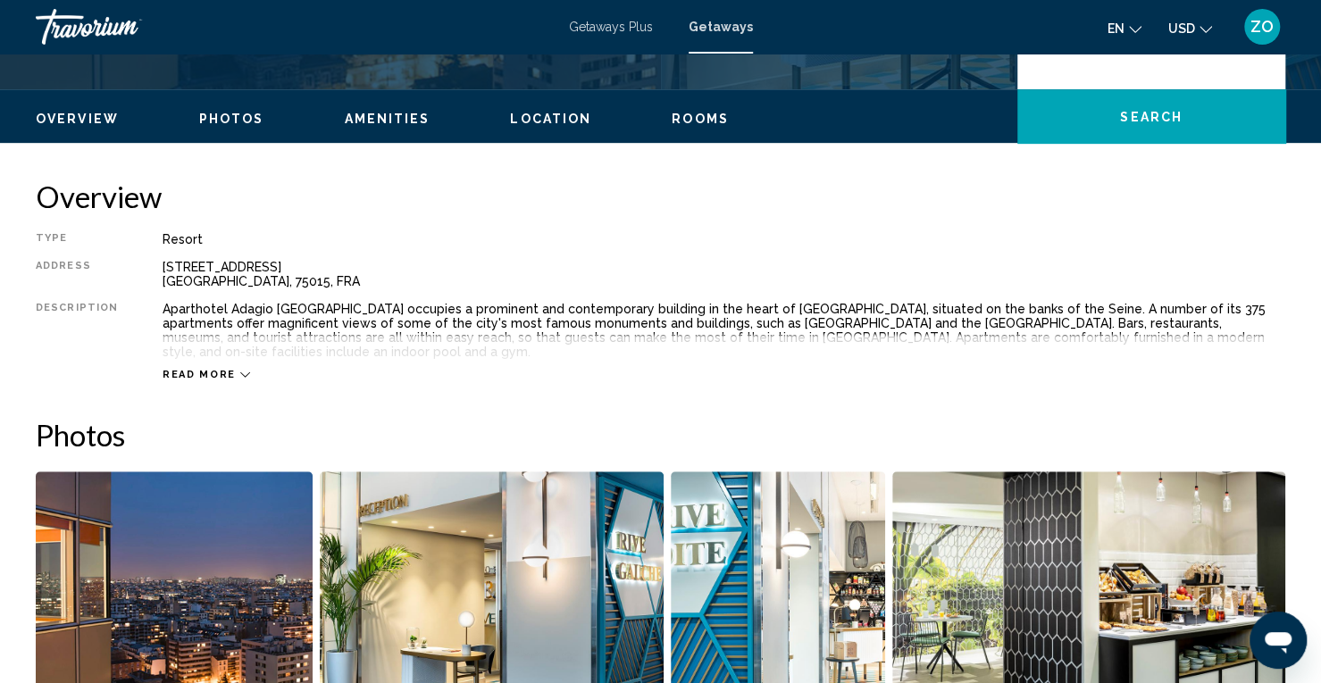
click at [402, 142] on div "Overview Photos Amenities Location Rooms Search" at bounding box center [660, 116] width 1321 height 55
click at [383, 126] on button "Amenities" at bounding box center [387, 119] width 86 height 16
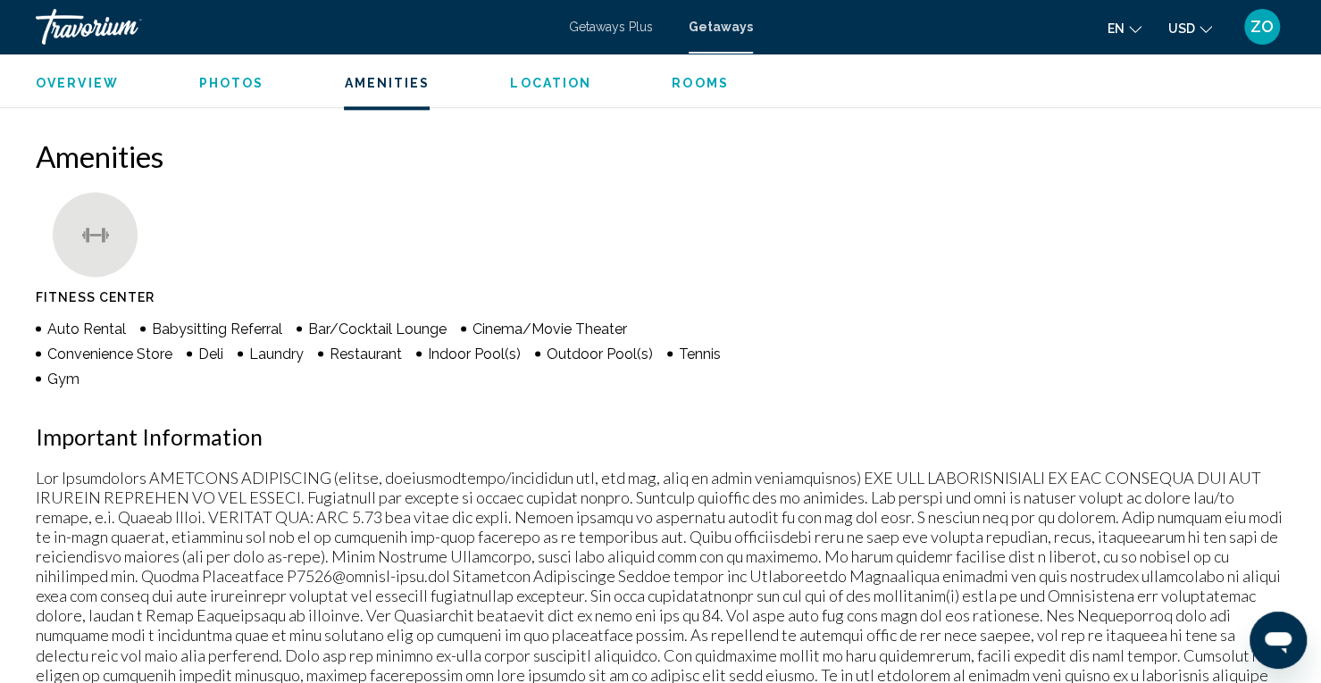
scroll to position [1346, 0]
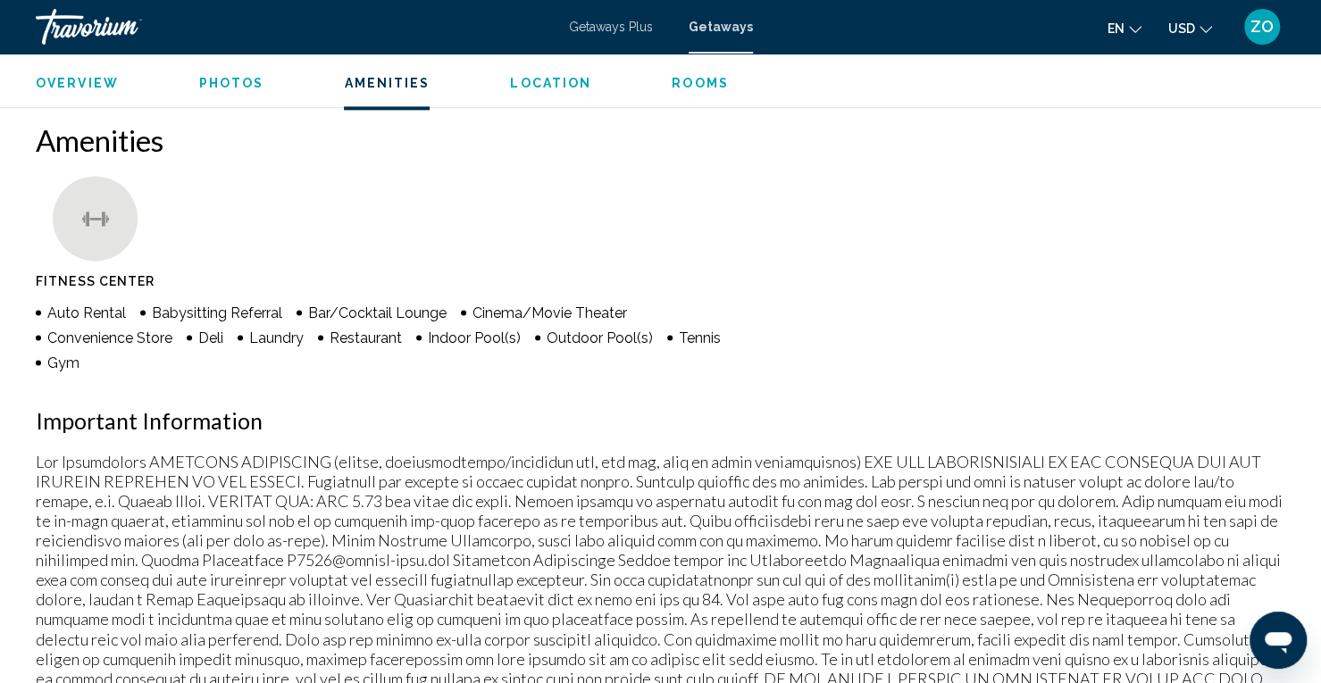
click at [812, 321] on div "Amenities Fitness Center Auto Rental Babysitting Referral Bar/Cocktail Lounge C…" at bounding box center [660, 444] width 1249 height 644
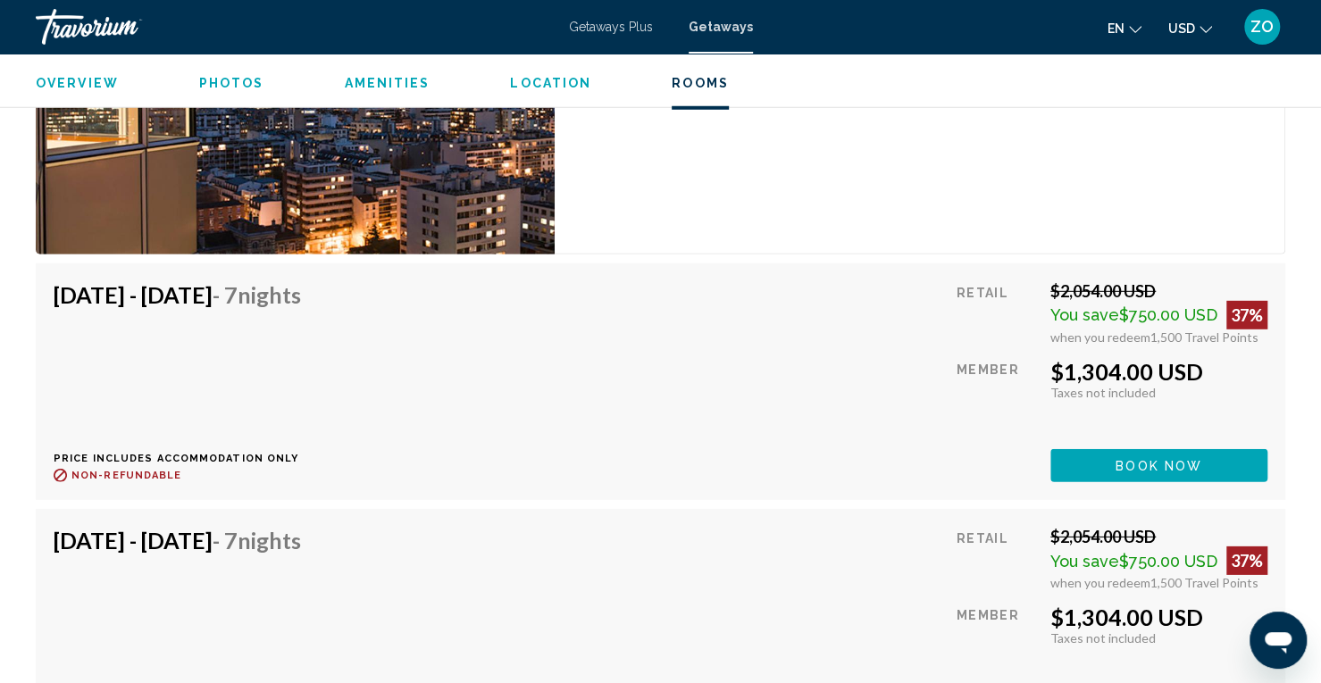
scroll to position [2841, 0]
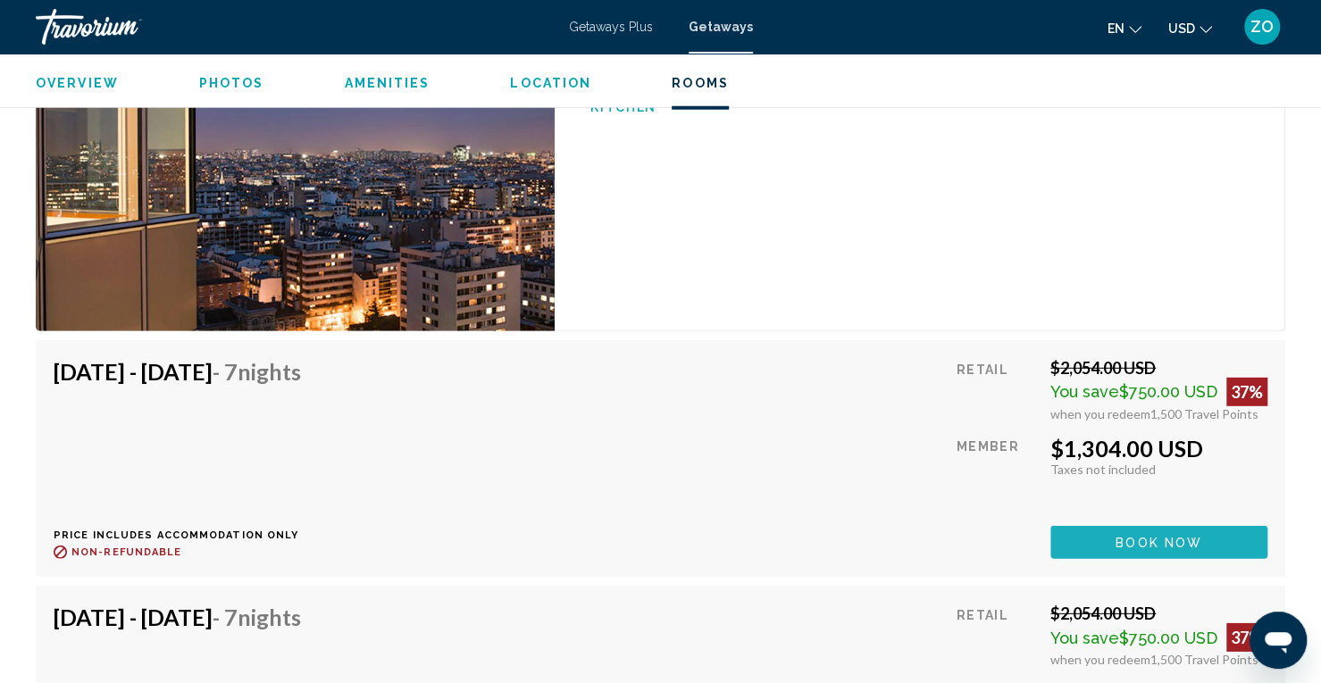
click at [1163, 536] on span "Book now" at bounding box center [1158, 543] width 87 height 14
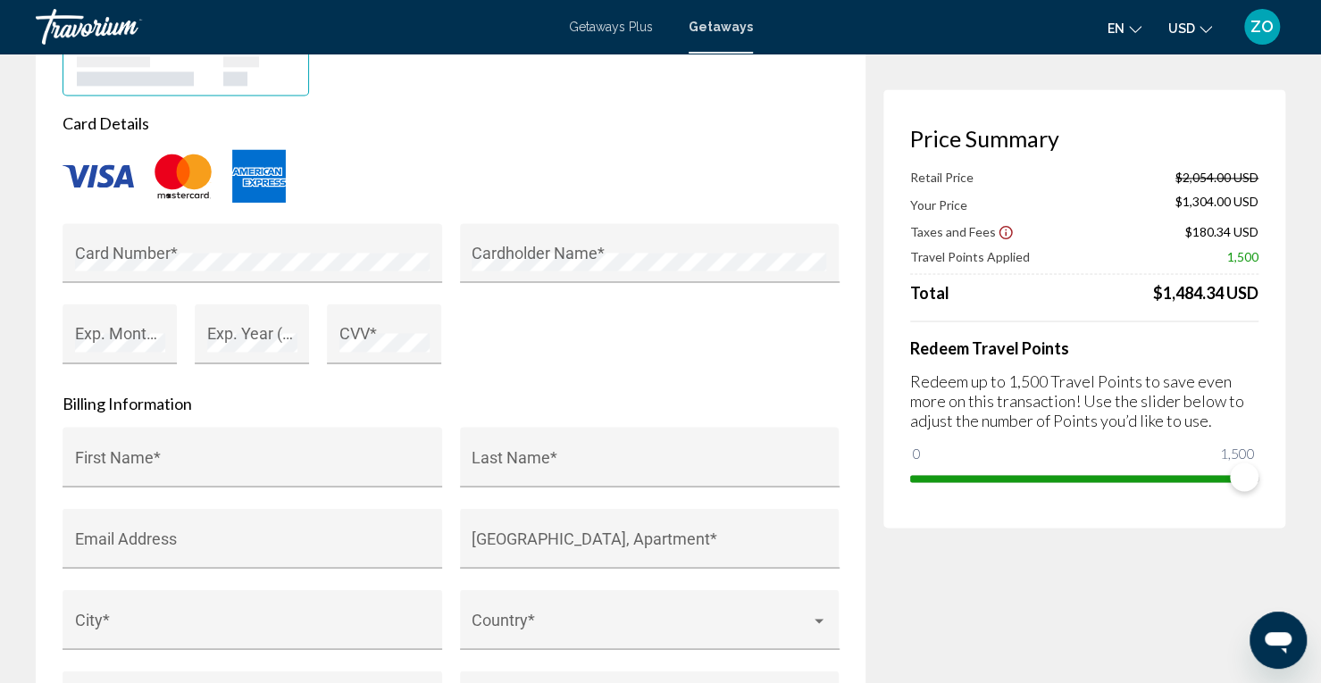
scroll to position [1523, 0]
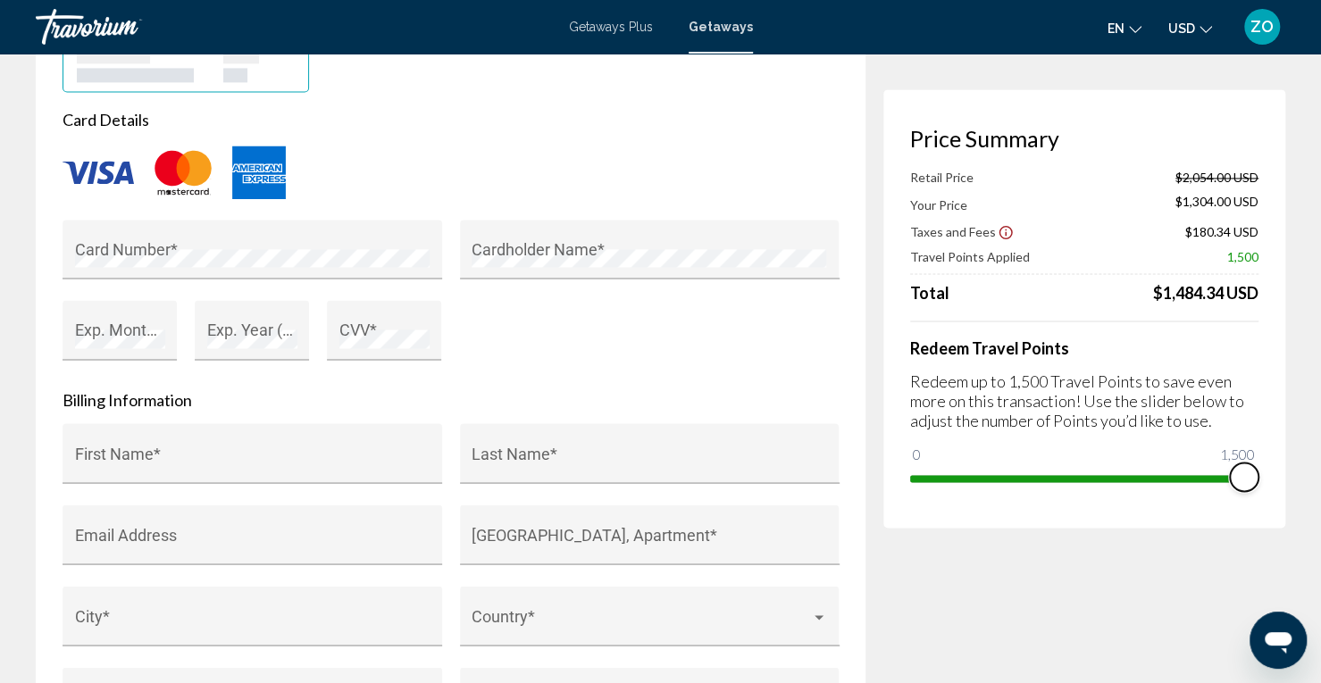
drag, startPoint x: 1255, startPoint y: 486, endPoint x: 1332, endPoint y: 488, distance: 76.8
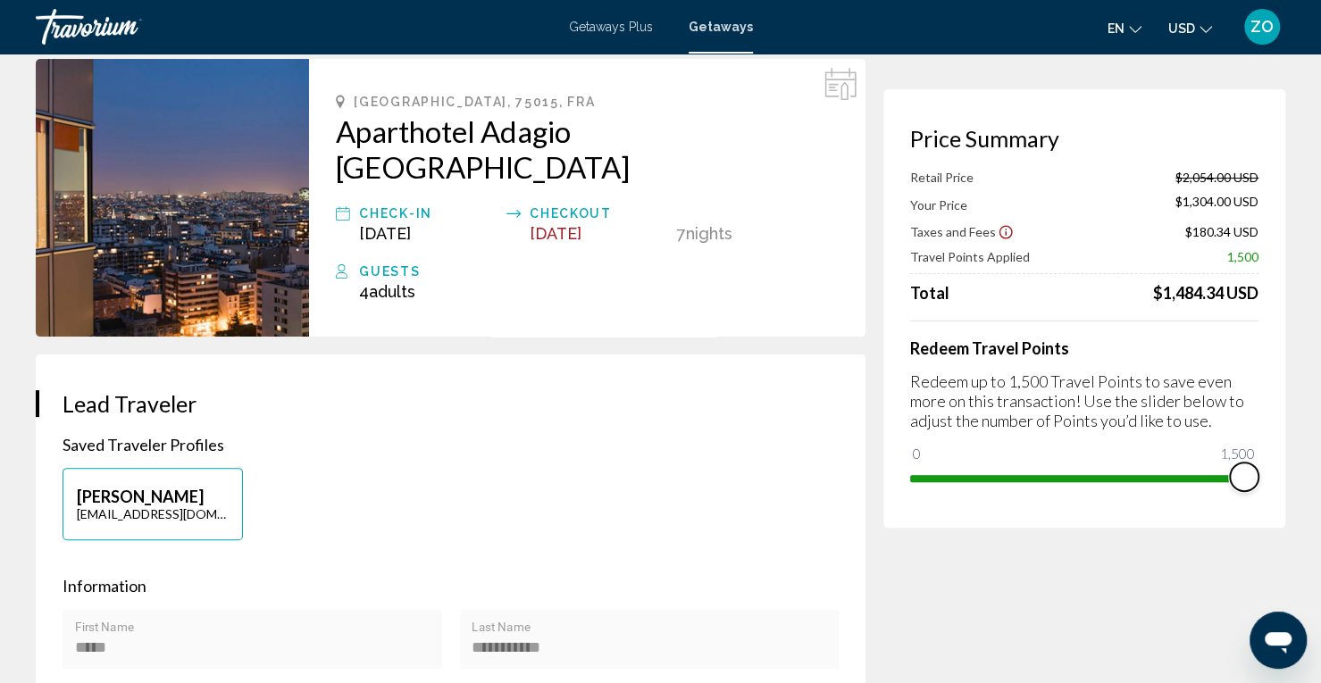
scroll to position [0, 0]
